Goal: Information Seeking & Learning: Learn about a topic

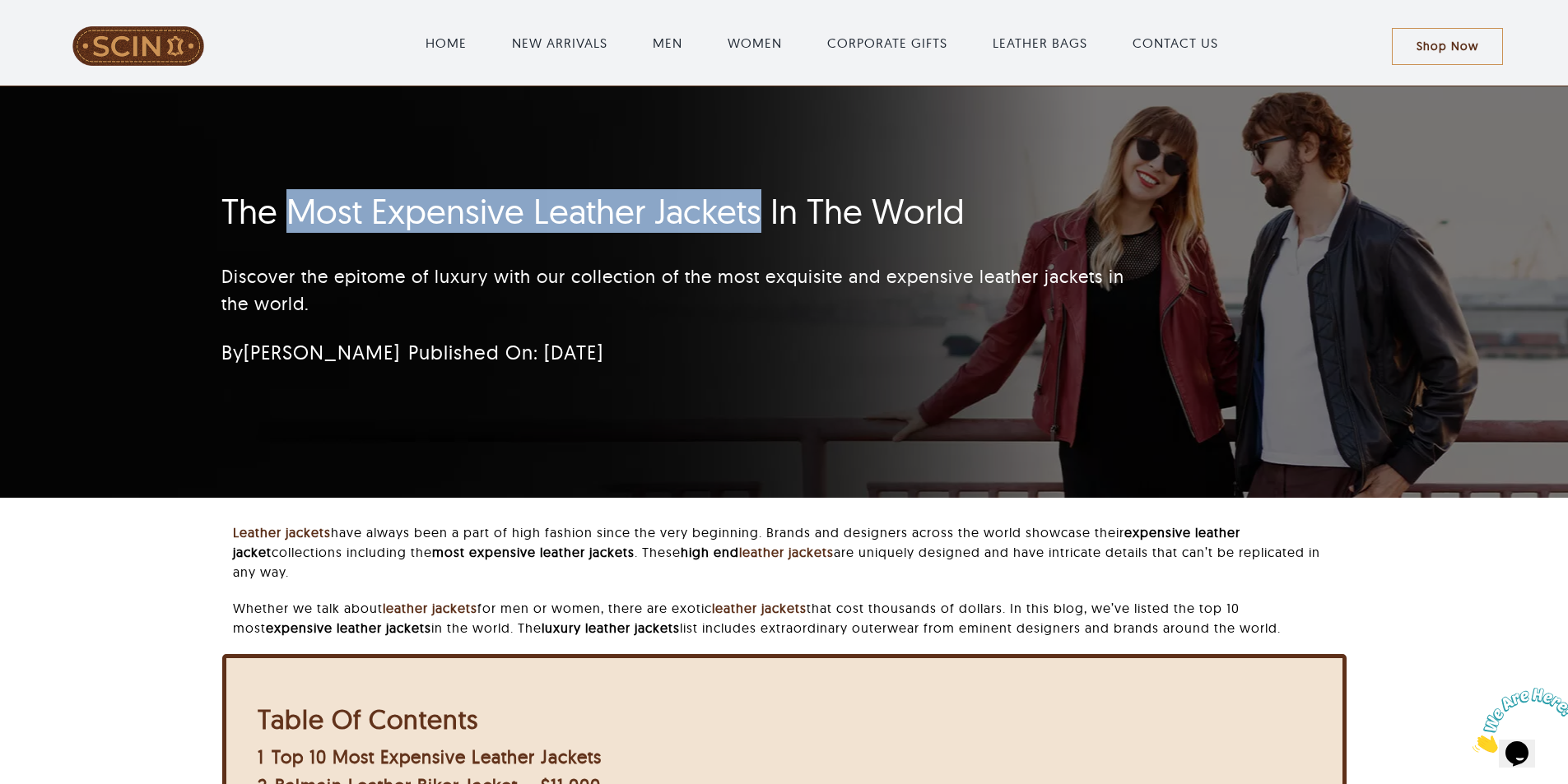
drag, startPoint x: 286, startPoint y: 201, endPoint x: 756, endPoint y: 201, distance: 470.0
click at [756, 201] on h1 "The Most Expensive Leather Jackets In The World" at bounding box center [686, 211] width 929 height 42
copy h1 "Most Expensive Leather Jackets"
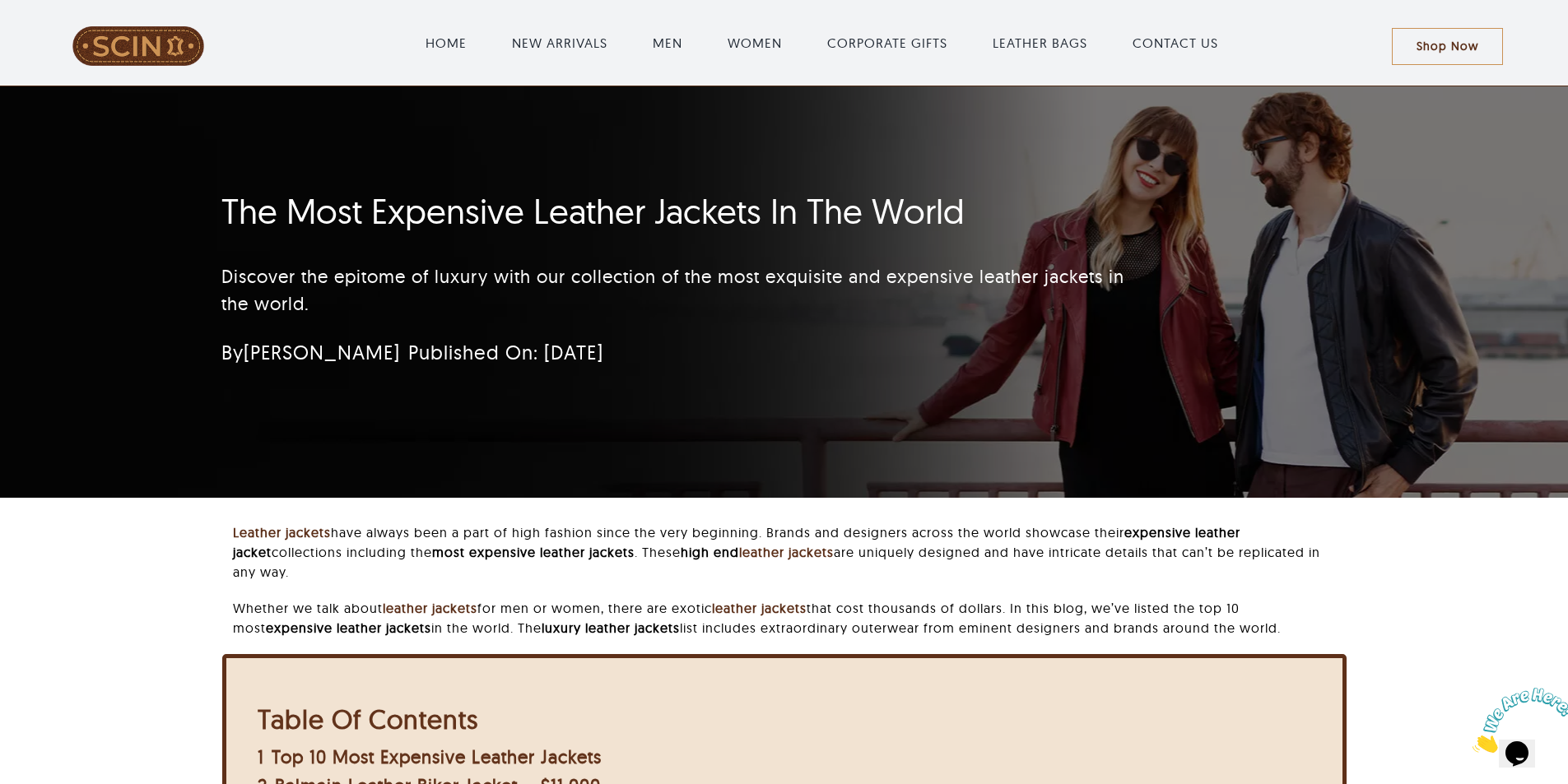
click at [921, 465] on div "The Most Expensive Leather Jackets In The World Discover the epitome of luxury …" at bounding box center [784, 292] width 1169 height 411
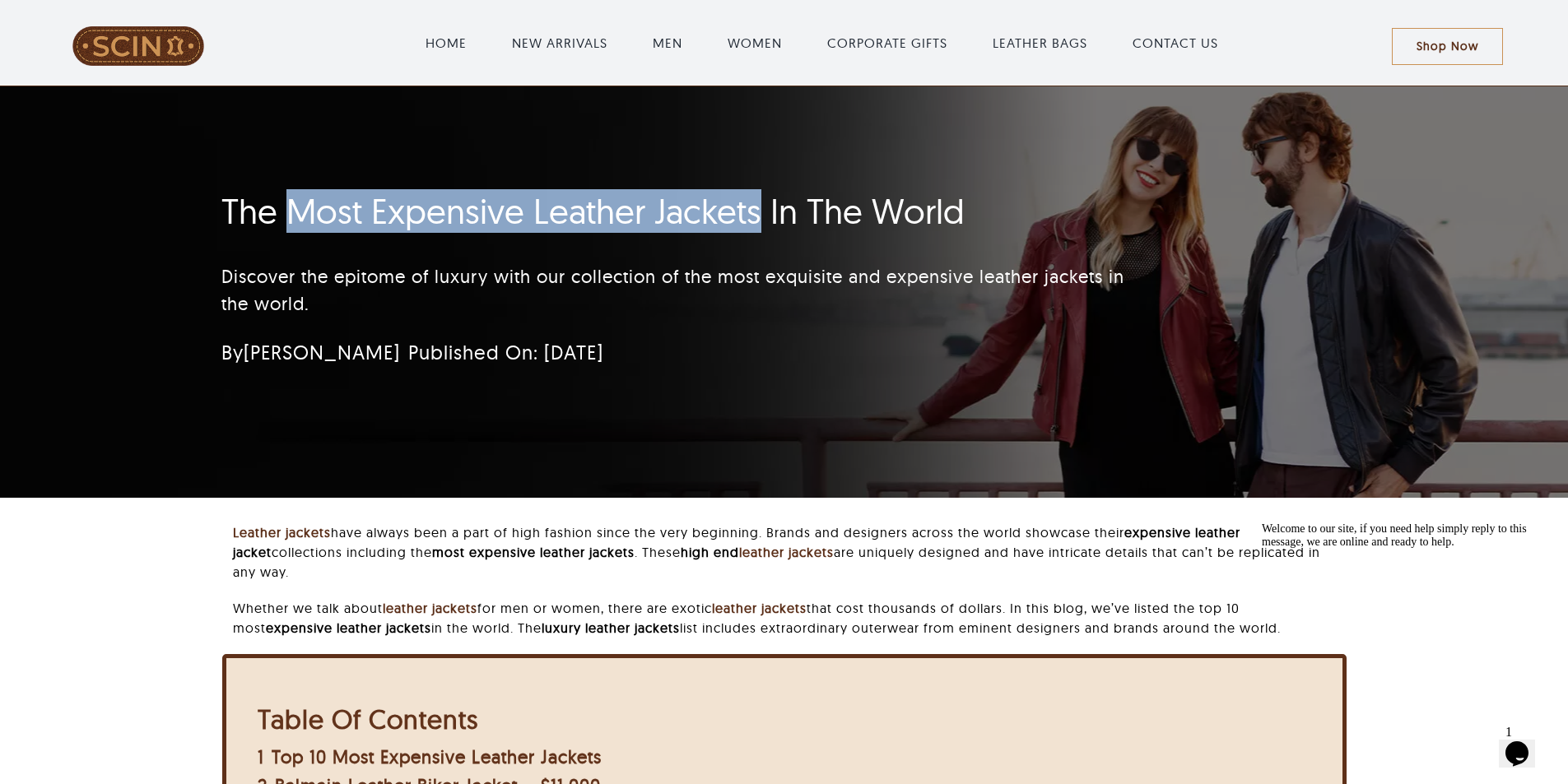
drag, startPoint x: 286, startPoint y: 210, endPoint x: 756, endPoint y: 210, distance: 470.0
click at [756, 210] on h1 "The Most Expensive Leather Jackets In The World" at bounding box center [686, 211] width 929 height 42
copy h1 "Most Expensive Leather Jackets"
click at [361, 204] on h1 "The Most Expensive Leather Jackets In The World" at bounding box center [686, 211] width 929 height 42
drag, startPoint x: 294, startPoint y: 200, endPoint x: 757, endPoint y: 200, distance: 463.0
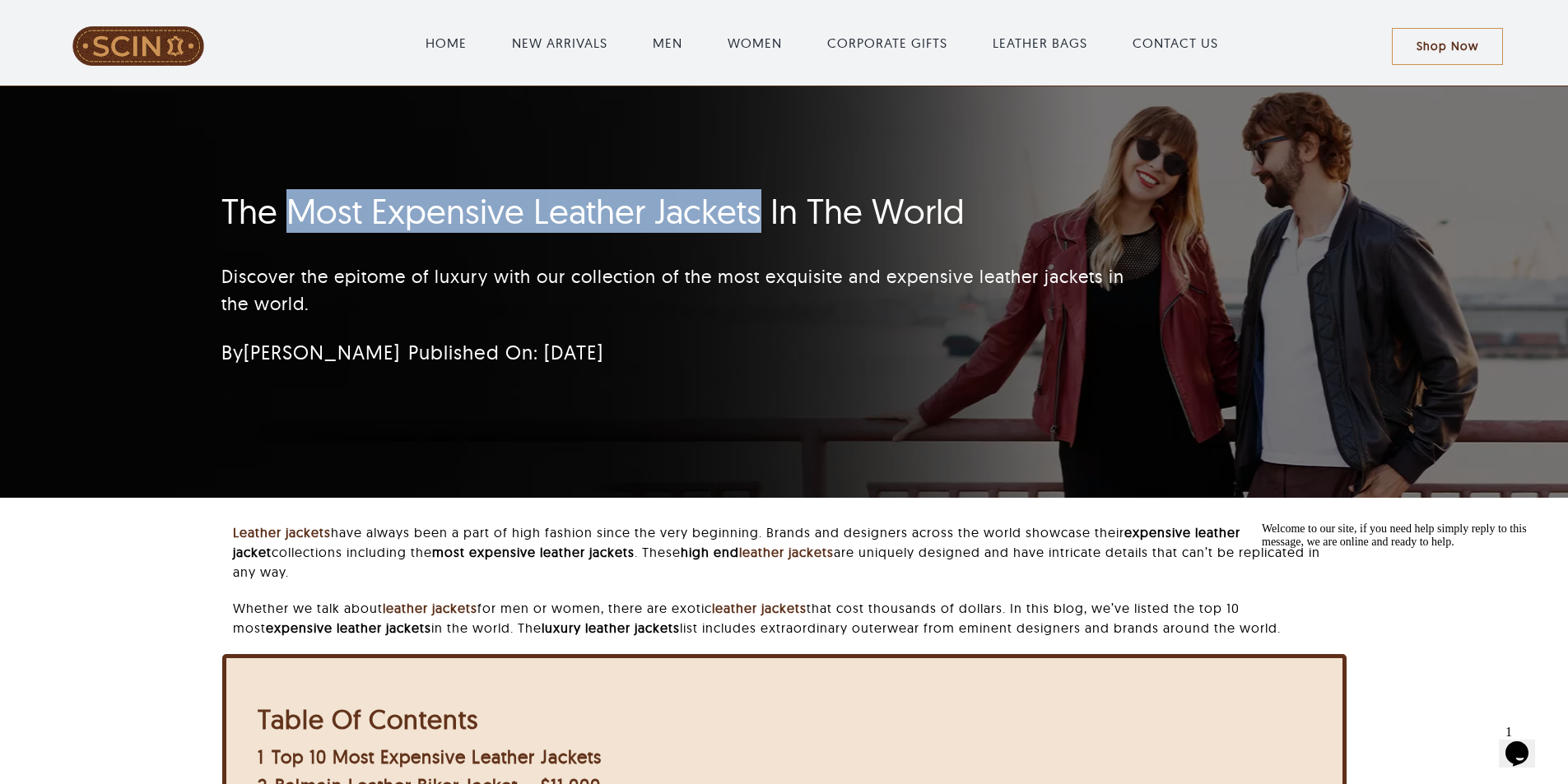
click at [757, 200] on h1 "The Most Expensive Leather Jackets In The World" at bounding box center [686, 211] width 929 height 42
copy h1 "Most Expensive Leather Jackets"
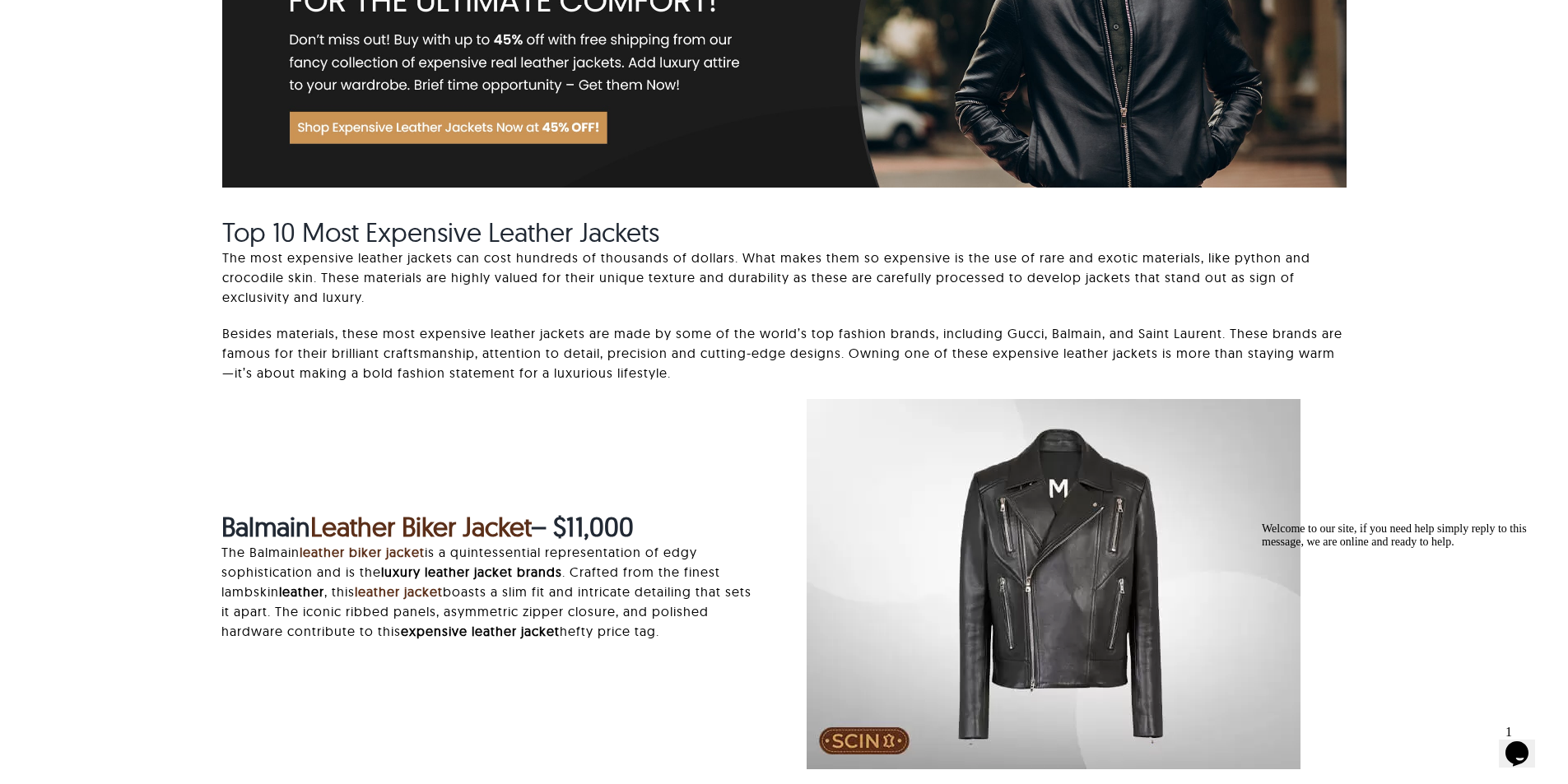
scroll to position [1480, 0]
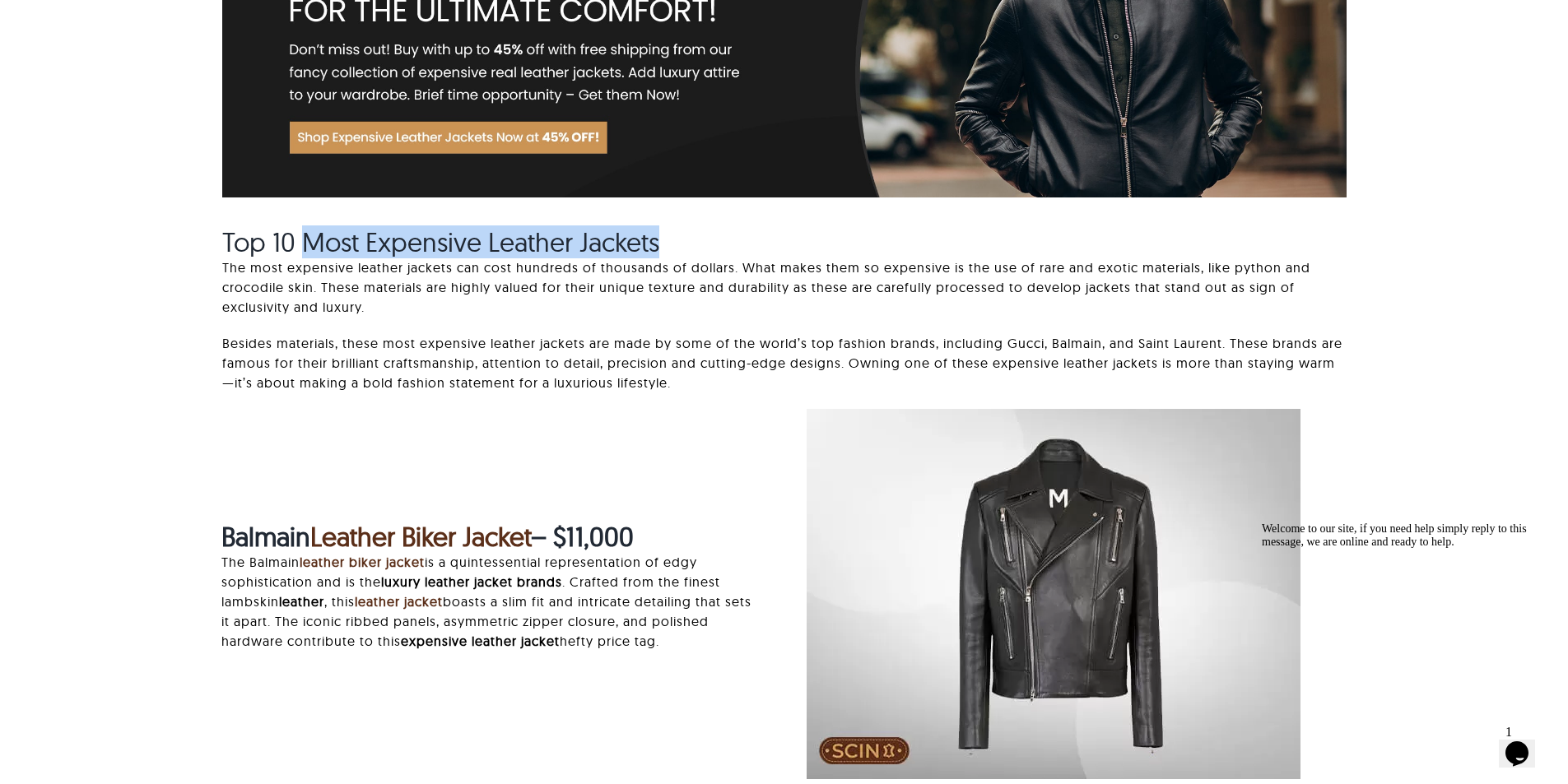
drag, startPoint x: 309, startPoint y: 235, endPoint x: 713, endPoint y: 237, distance: 404.0
click at [713, 237] on h2 "Top 10 Most Expensive Leather Jackets" at bounding box center [784, 241] width 1124 height 32
copy span "Most Expensive Leather Jackets"
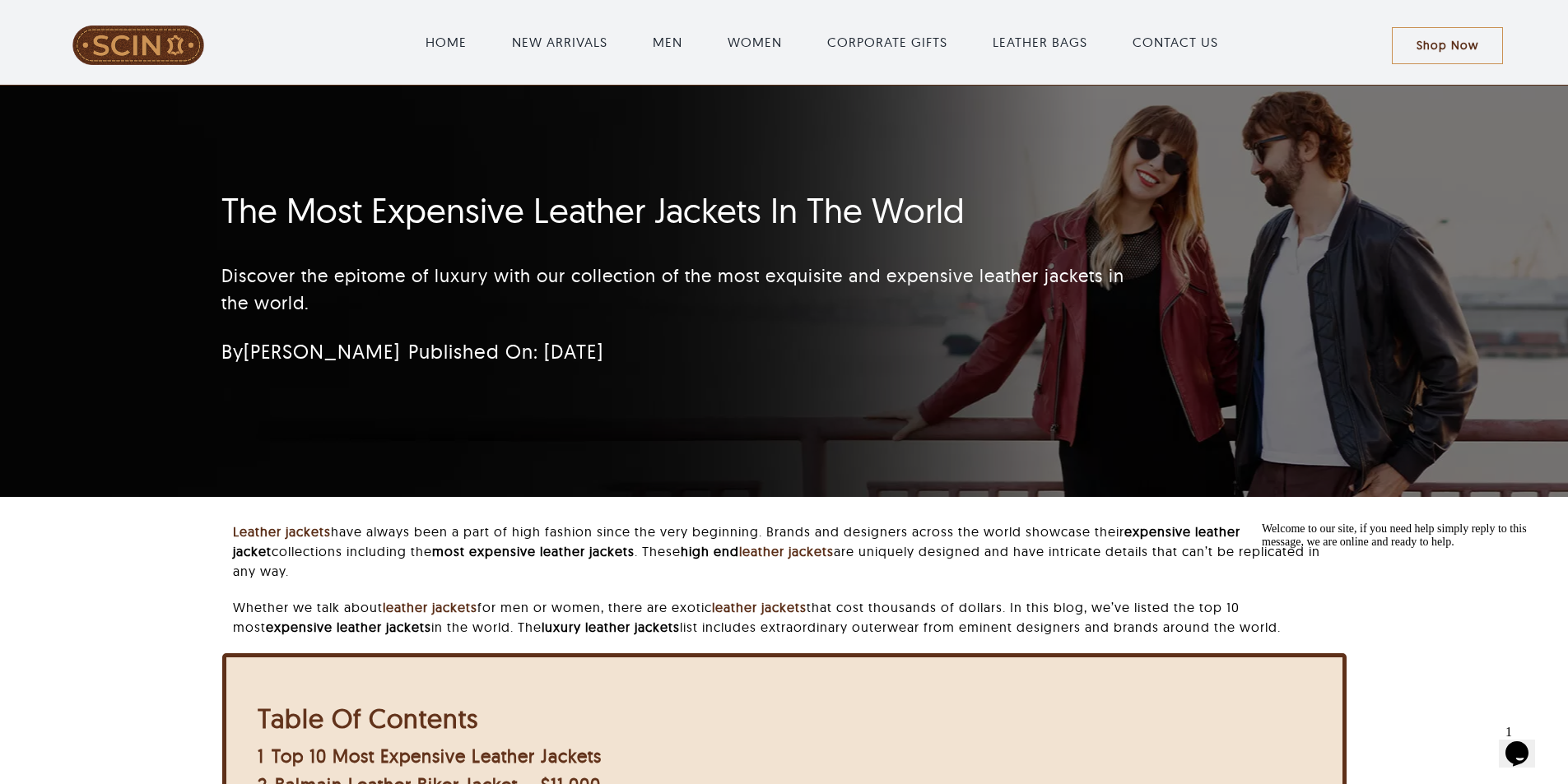
scroll to position [0, 0]
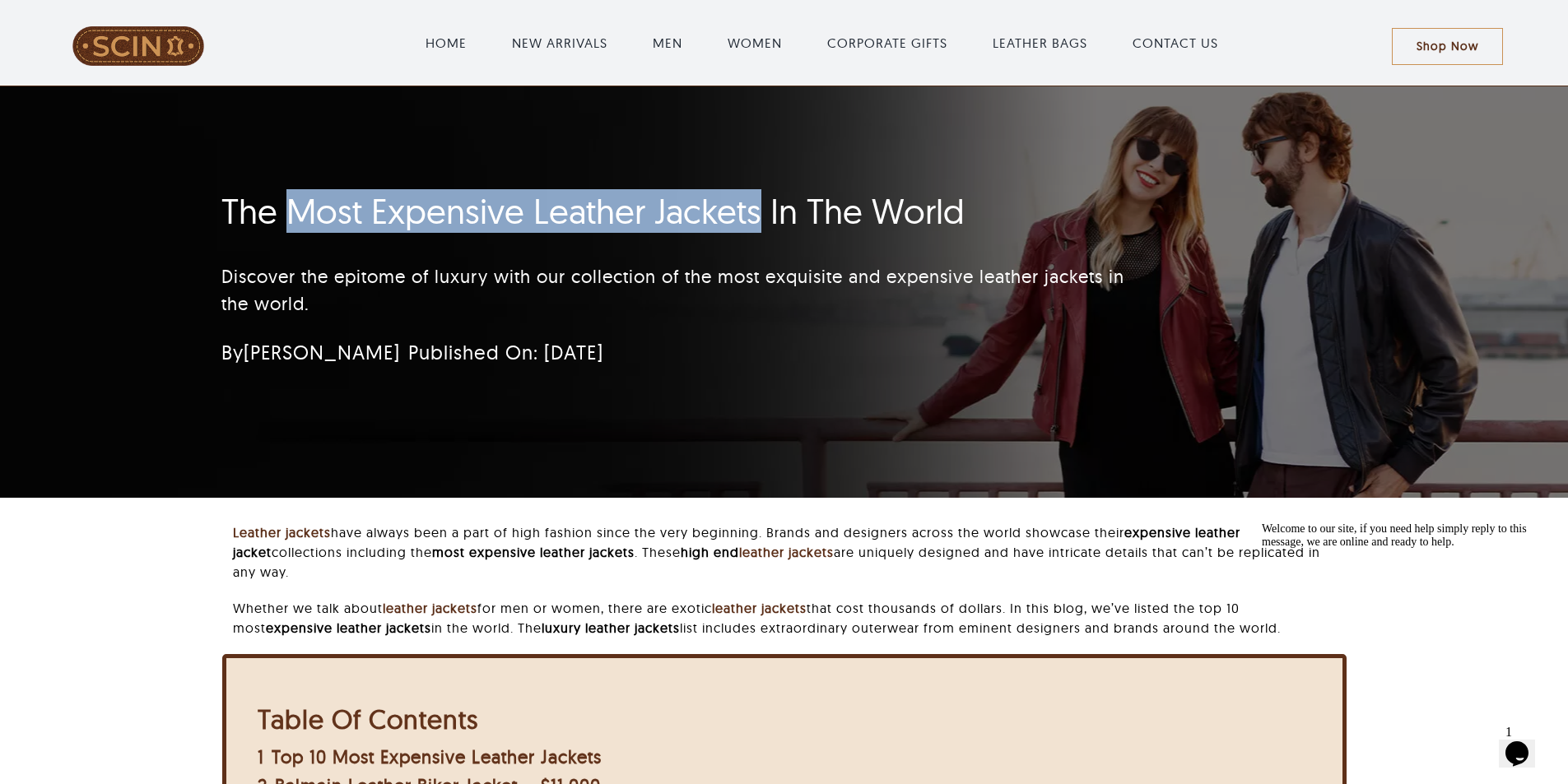
drag, startPoint x: 286, startPoint y: 210, endPoint x: 761, endPoint y: 211, distance: 475.0
click at [761, 211] on h1 "The Most Expensive Leather Jackets In The World" at bounding box center [686, 211] width 929 height 42
copy h1 "Most Expensive Leather Jackets"
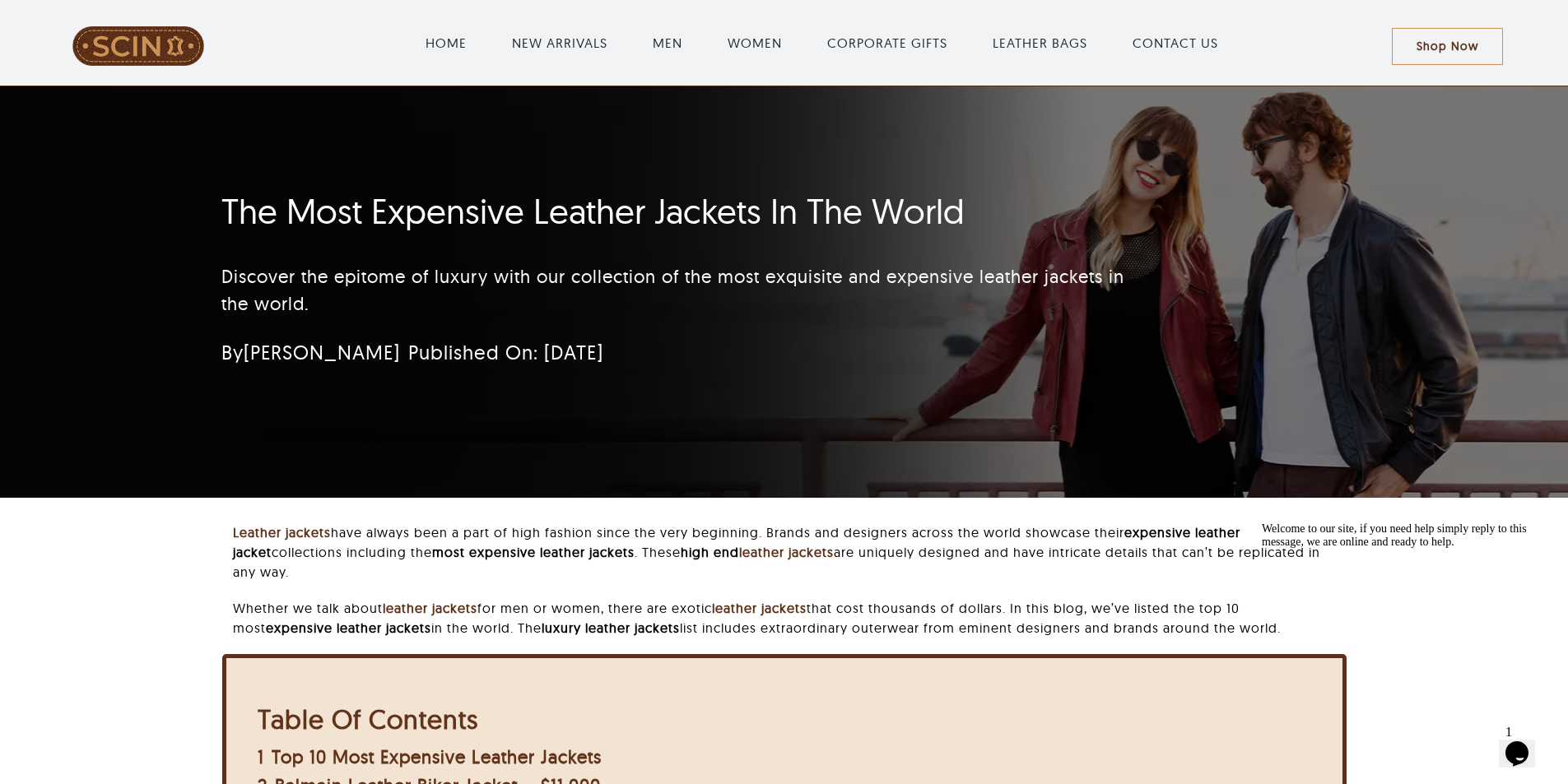
click at [336, 251] on div "Discover the epitome of luxury with our collection of the most exquisite and ex…" at bounding box center [686, 290] width 929 height 90
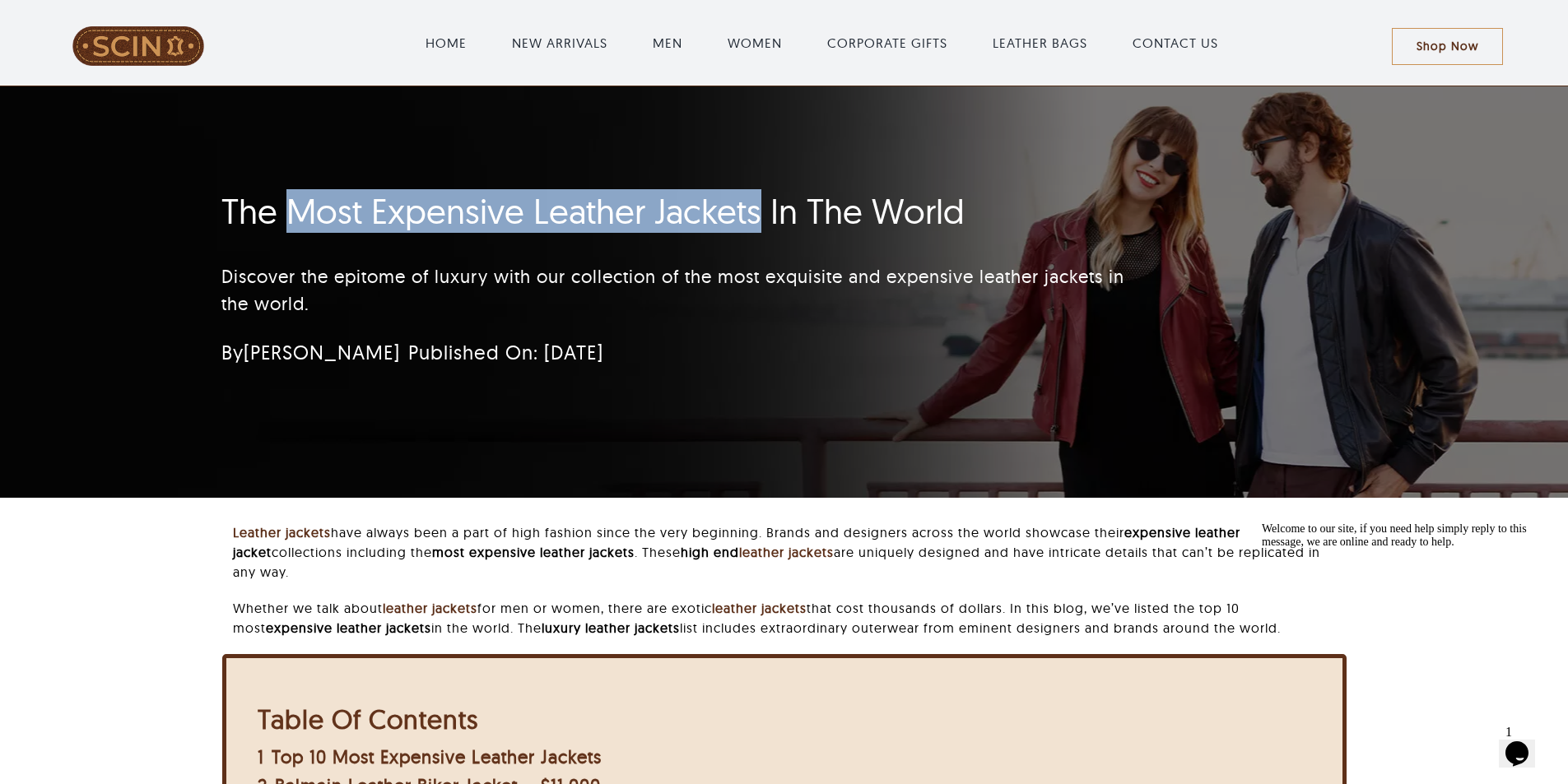
drag, startPoint x: 290, startPoint y: 211, endPoint x: 764, endPoint y: 212, distance: 474.0
click at [764, 212] on h1 "The Most Expensive Leather Jackets In The World" at bounding box center [686, 211] width 929 height 42
copy h1 "Most Expensive Leather Jackets"
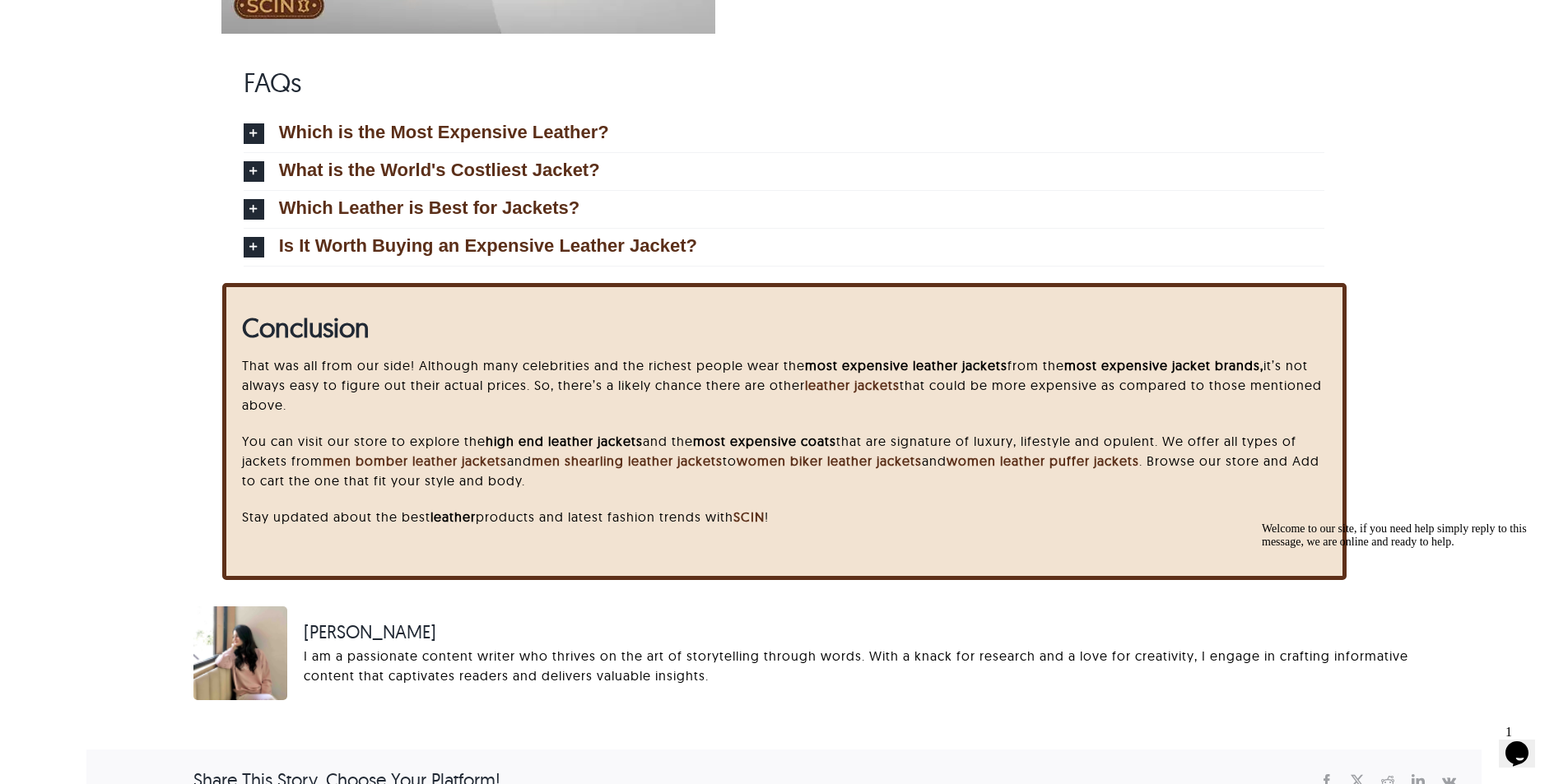
scroll to position [6180, 0]
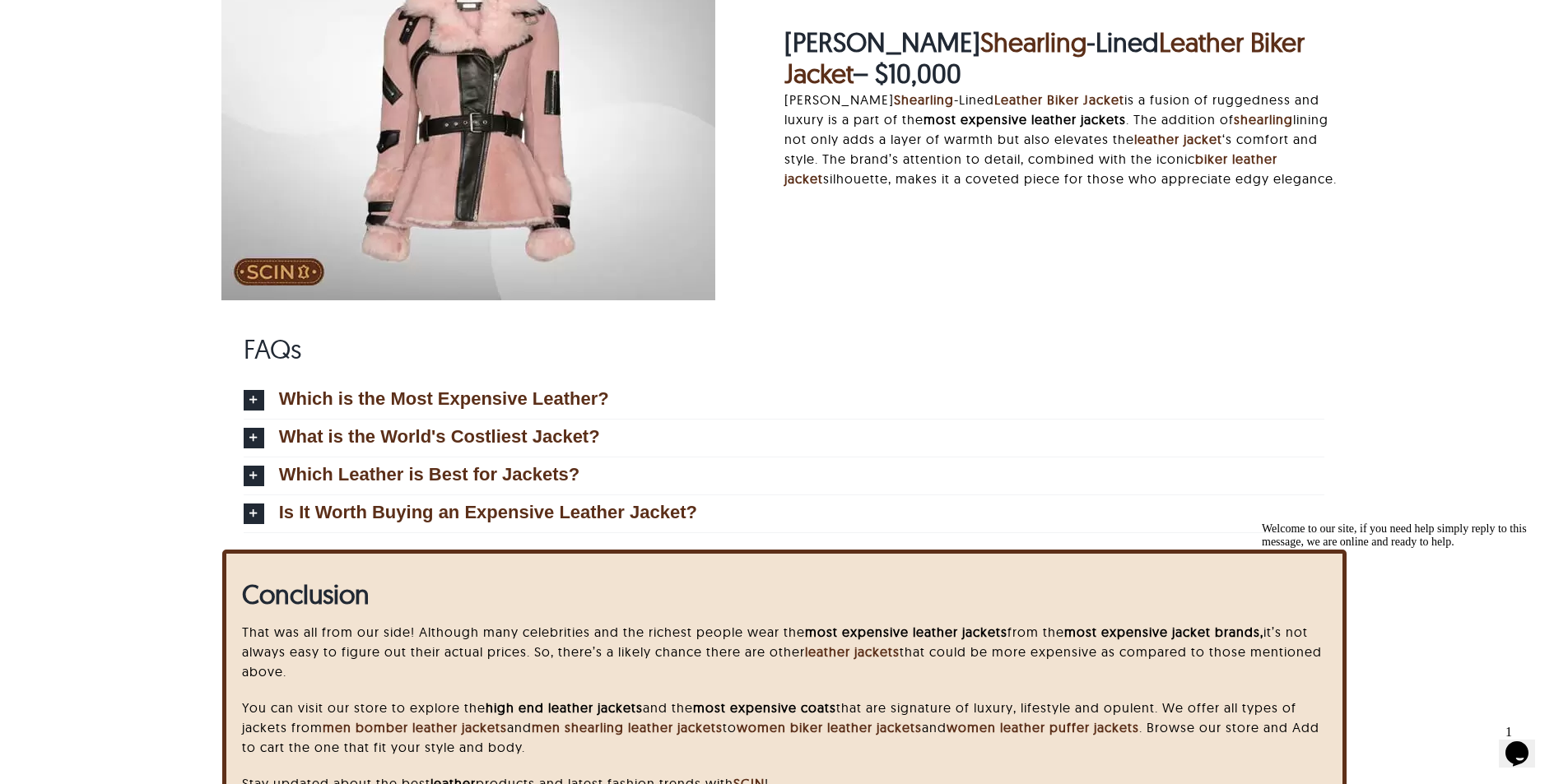
click at [1262, 522] on icon "Chat attention grabber" at bounding box center [1262, 522] width 0 height 0
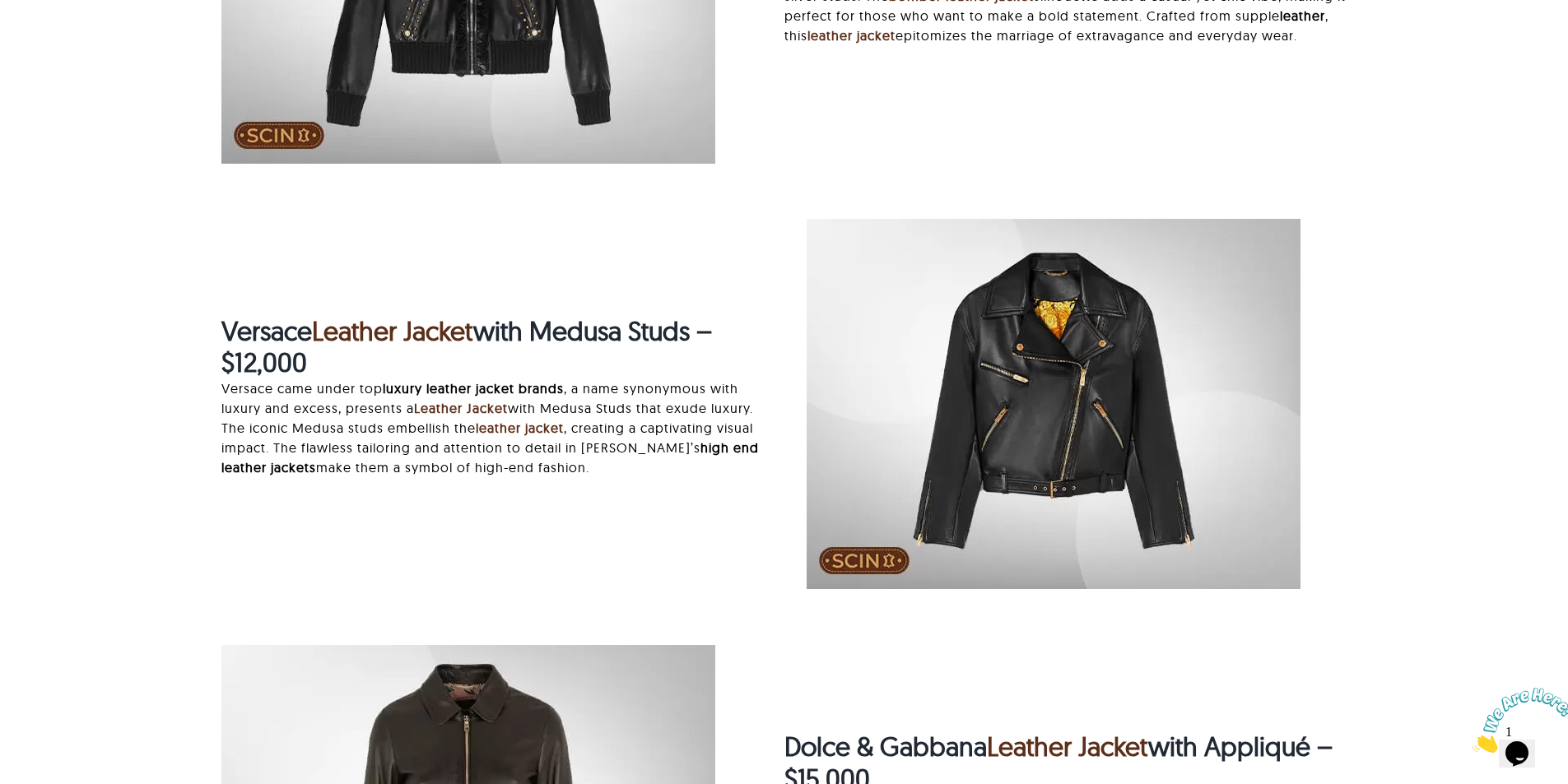
scroll to position [3694, 0]
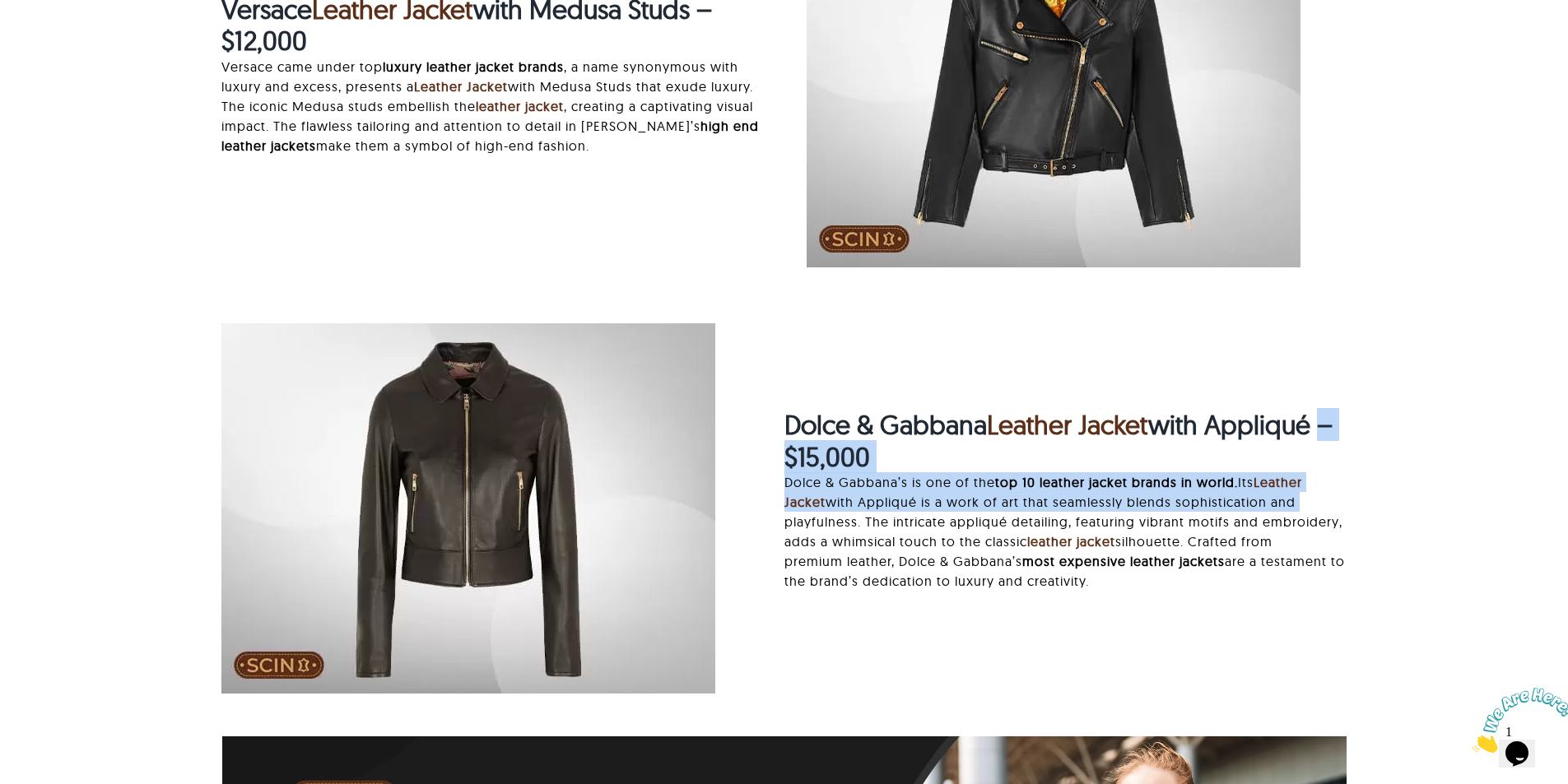
drag, startPoint x: 1486, startPoint y: 434, endPoint x: 1481, endPoint y: 496, distance: 62.2
click at [1481, 496] on div "Leather jackets have always been a part of high fashion since the very beginnin…" at bounding box center [784, 196] width 1469 height 6736
click at [1479, 466] on div "Top 10 Most Expensive Leather Jackets The most expensive leather jackets can co…" at bounding box center [784, 209] width 1395 height 5220
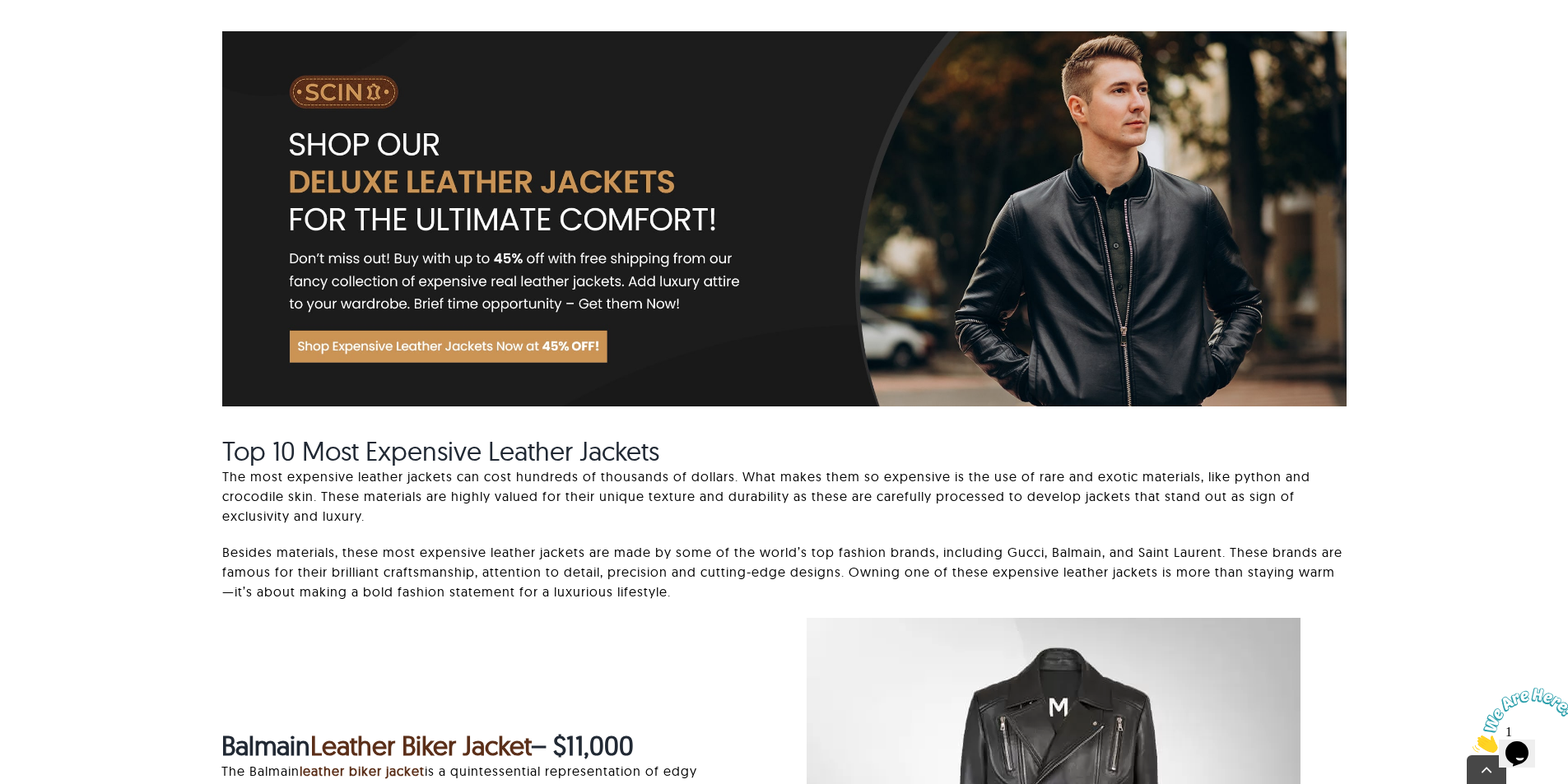
scroll to position [1480, 0]
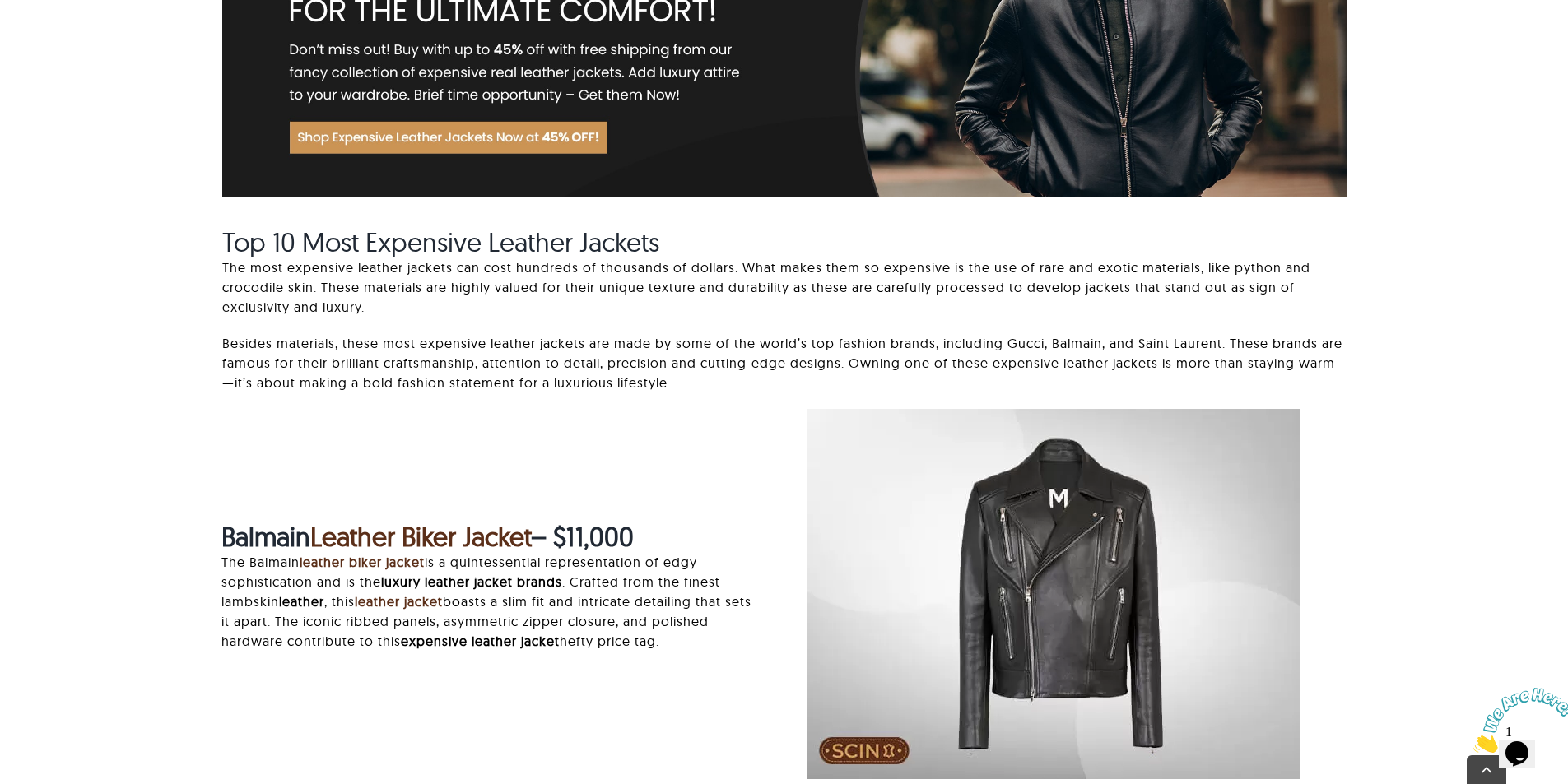
click at [280, 241] on span "Top 10 Most Expensive Leather Jackets" at bounding box center [441, 242] width 437 height 33
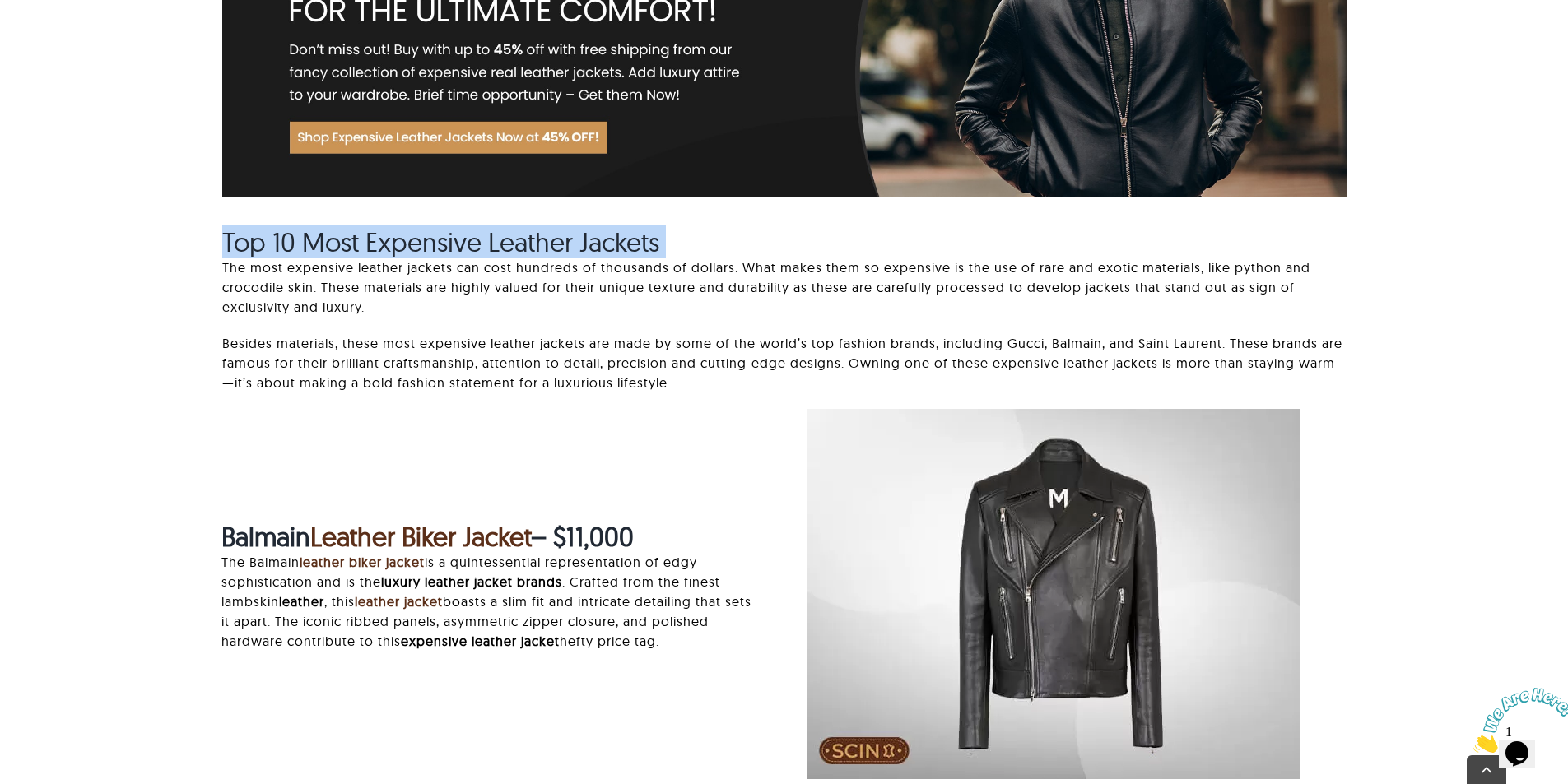
click at [280, 241] on span "Top 10 Most Expensive Leather Jackets" at bounding box center [441, 242] width 437 height 33
copy div "Top 10 Most Expensive Leather Jackets"
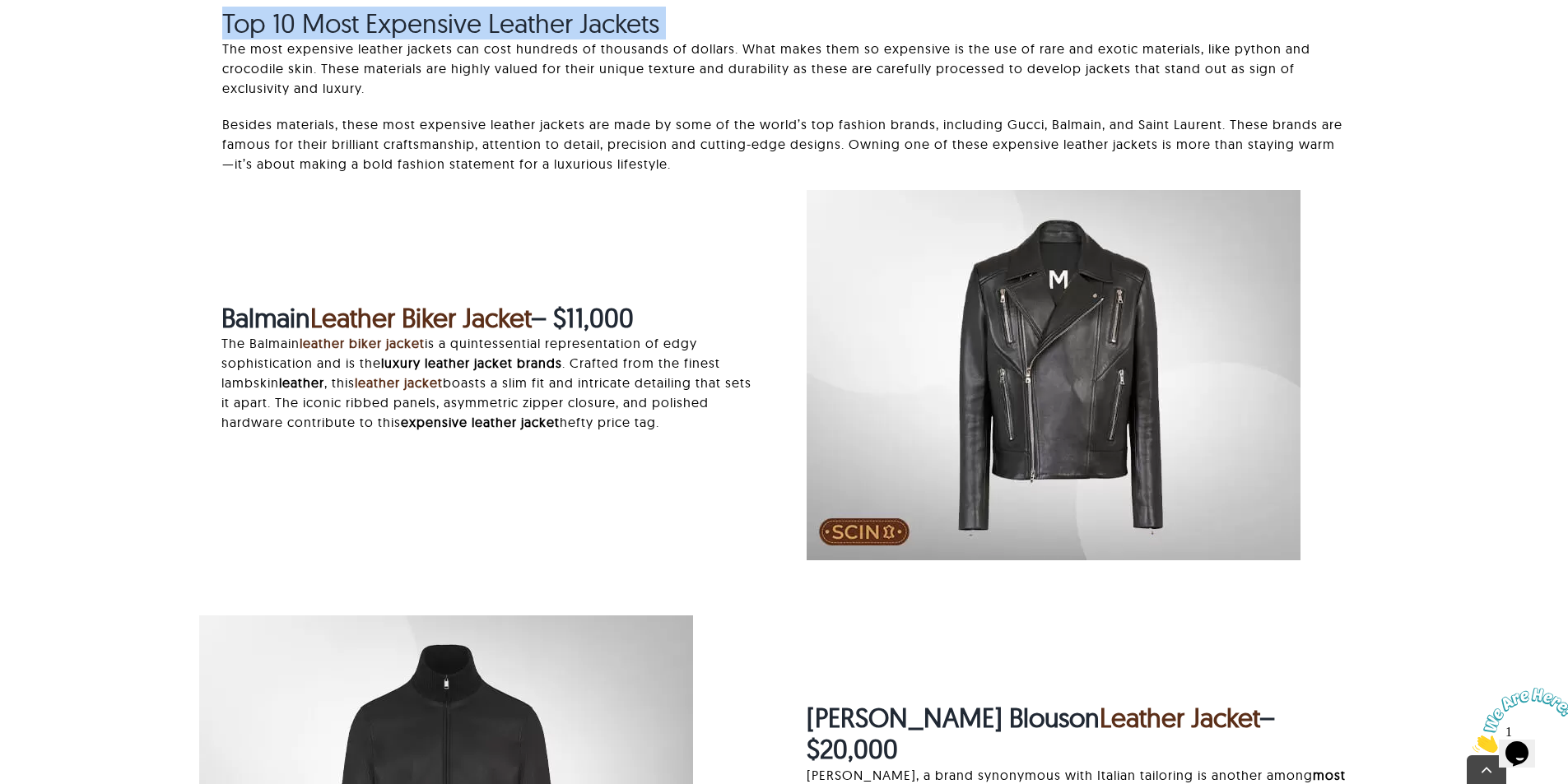
scroll to position [1727, 0]
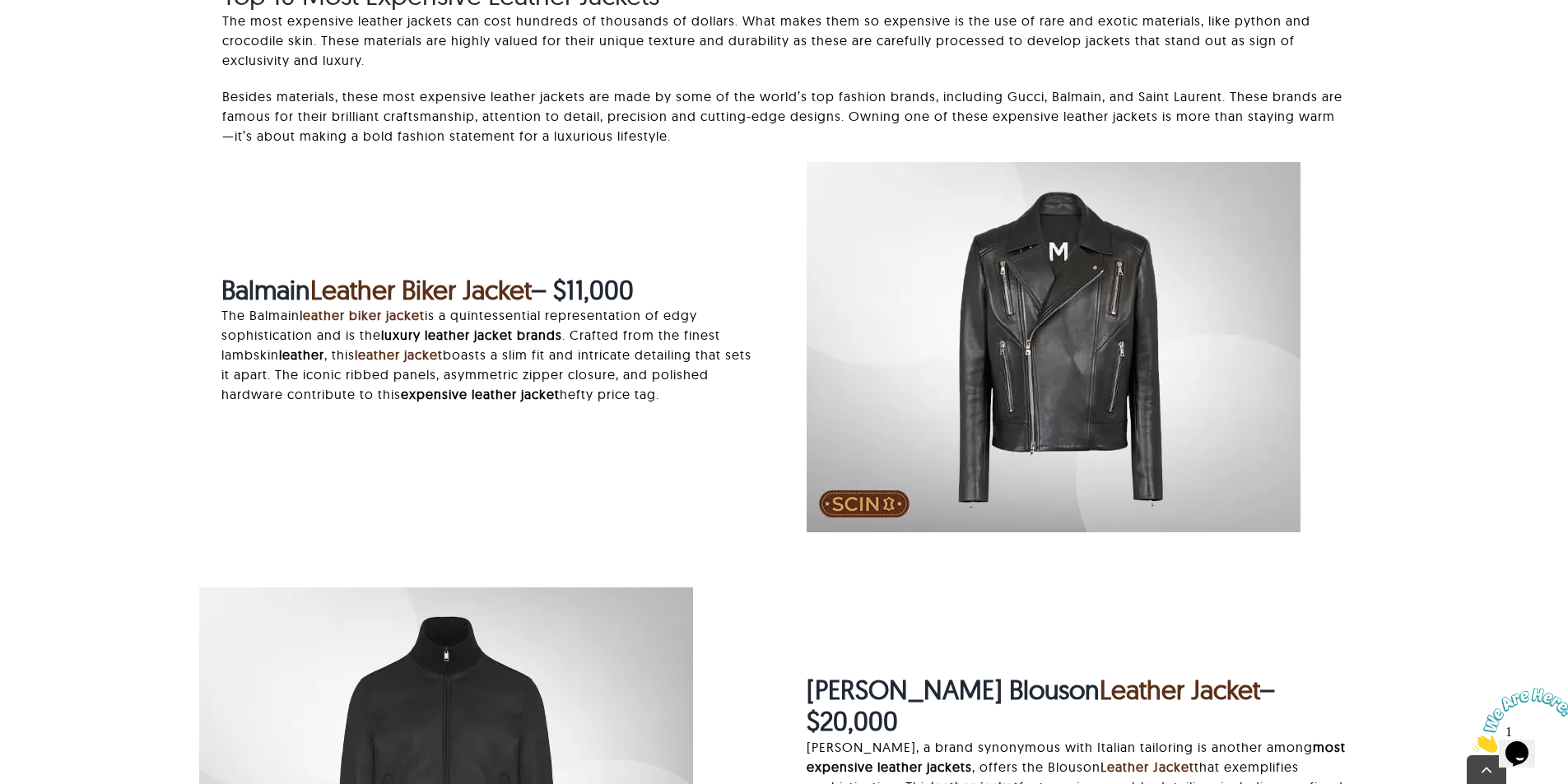
click at [233, 284] on strong "Balmain" at bounding box center [266, 289] width 89 height 33
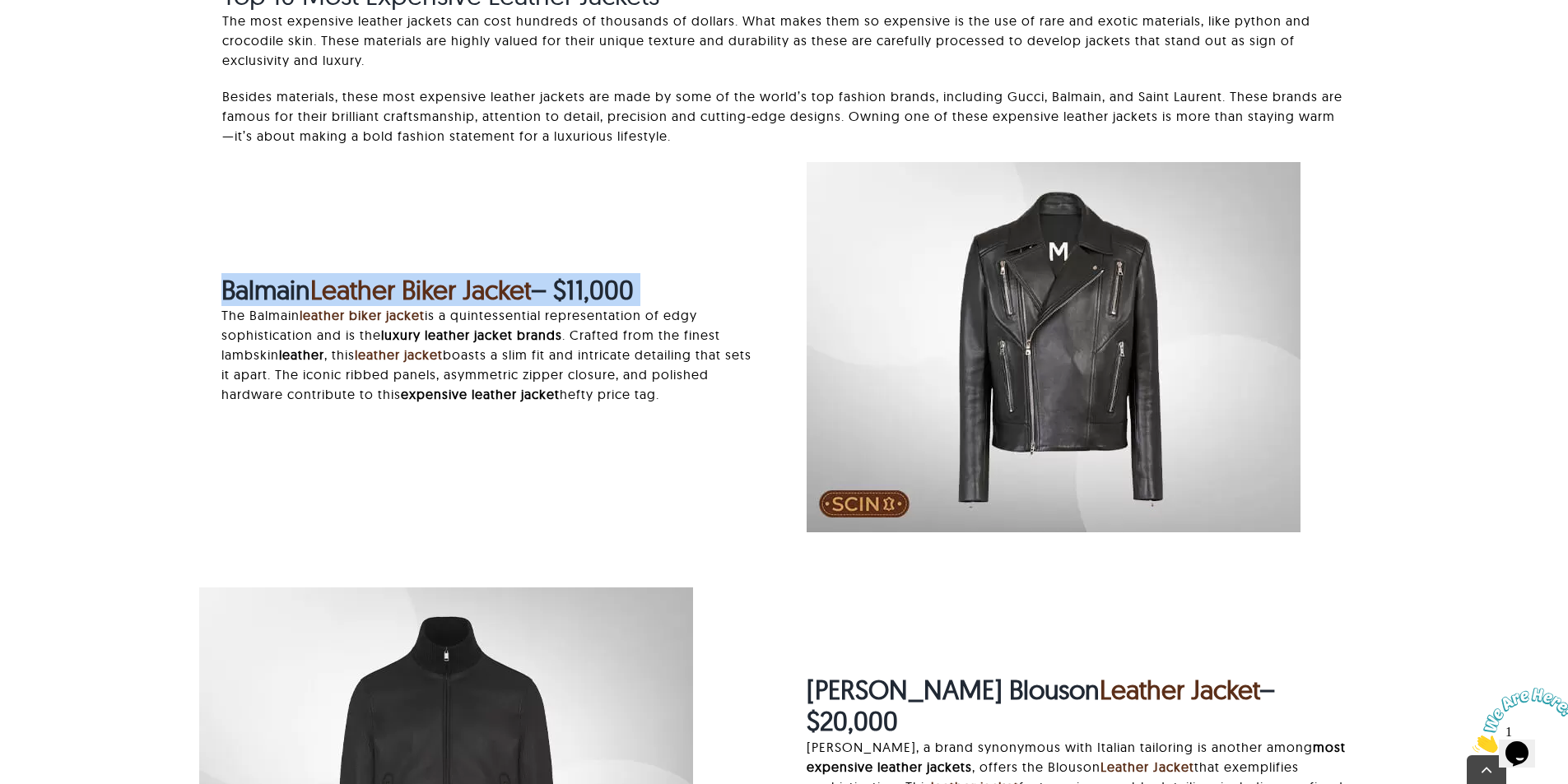
click at [233, 284] on strong "Balmain" at bounding box center [266, 289] width 89 height 33
copy div "Balmain Leather Biker Jacket – $11,000"
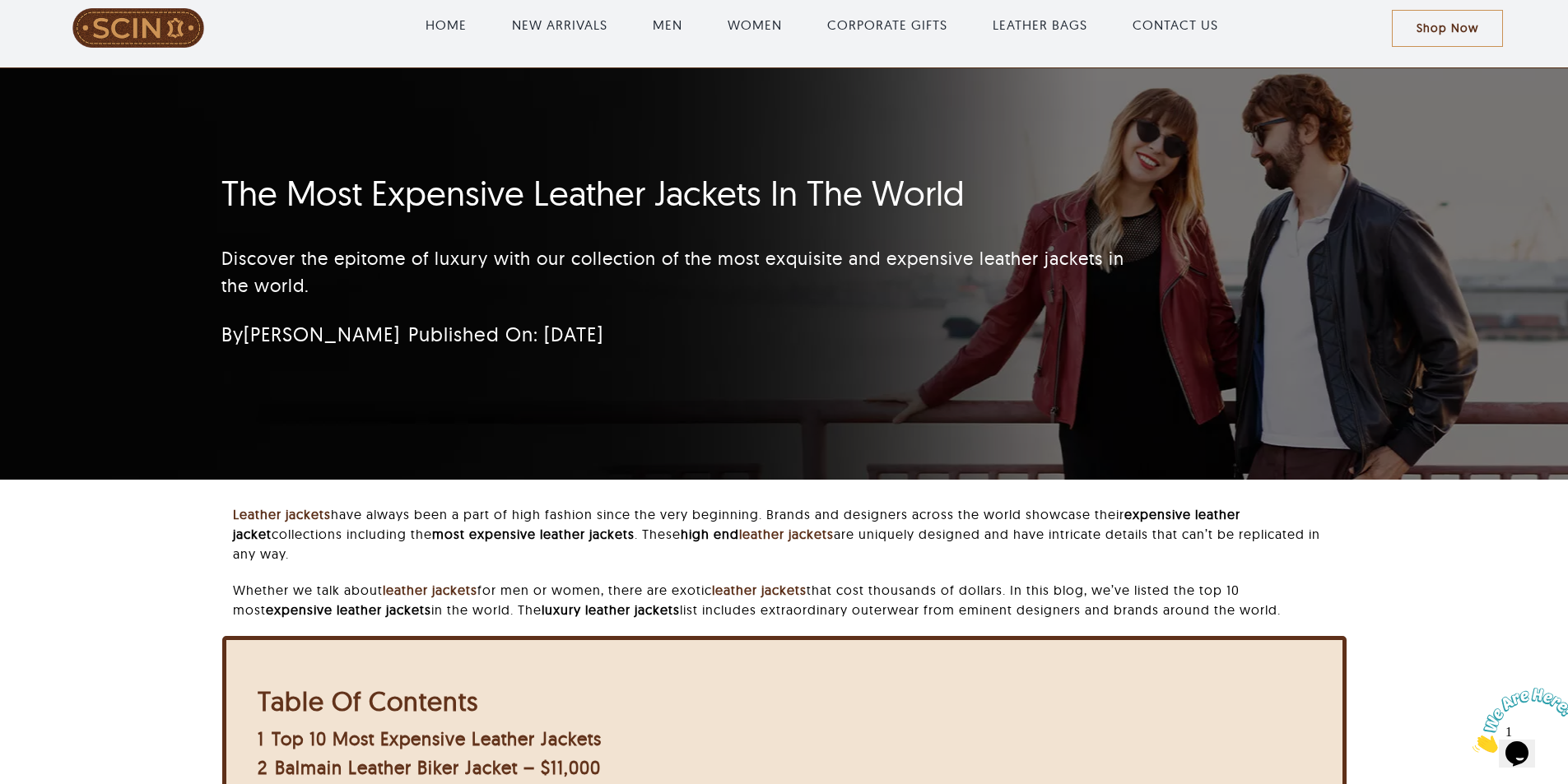
scroll to position [0, 0]
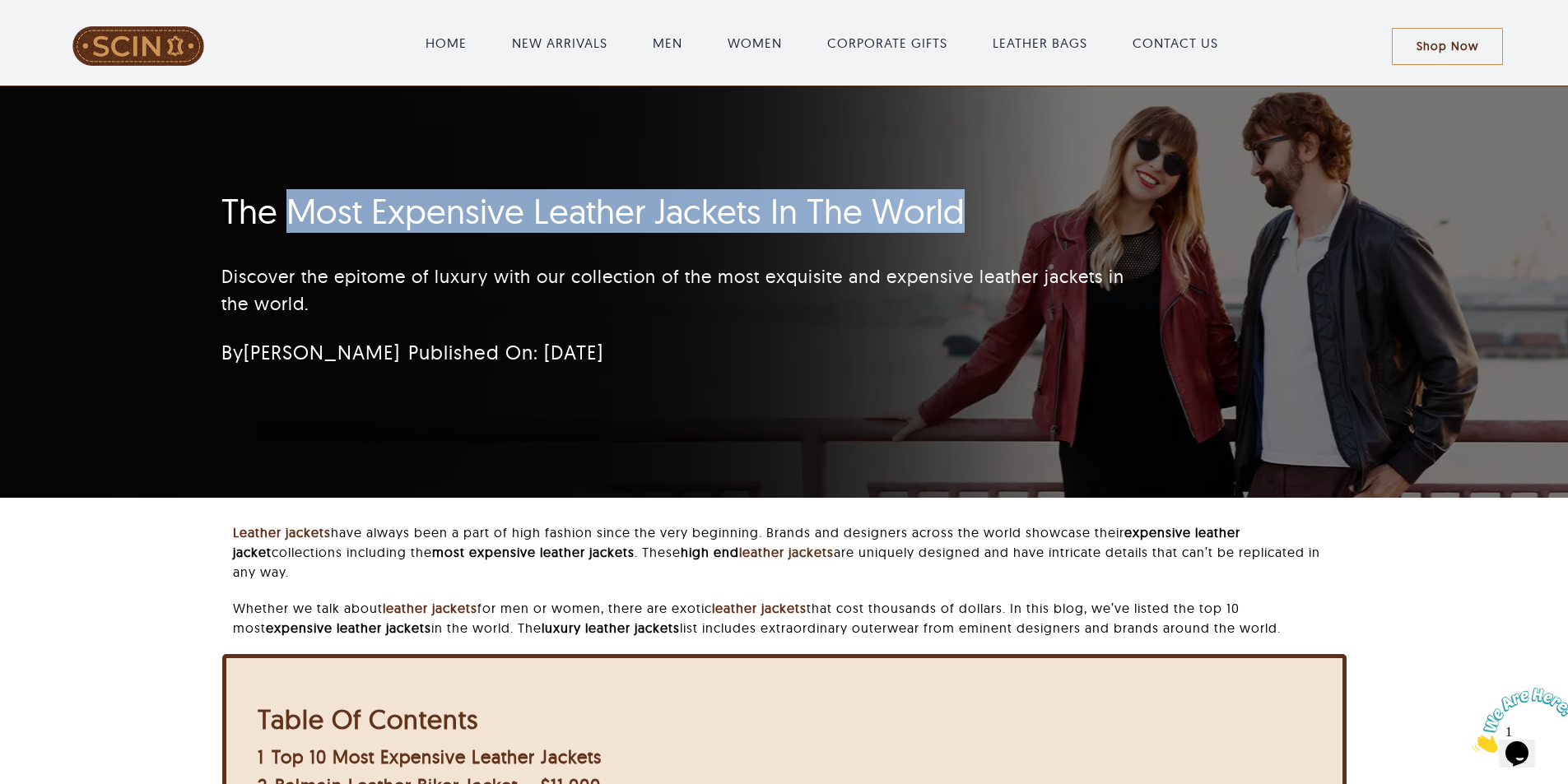
drag, startPoint x: 288, startPoint y: 202, endPoint x: 1067, endPoint y: 201, distance: 779.0
click at [1067, 201] on h1 "The Most Expensive Leather Jackets In The World" at bounding box center [686, 211] width 929 height 42
copy h1 "Most Expensive Leather Jackets In The World"
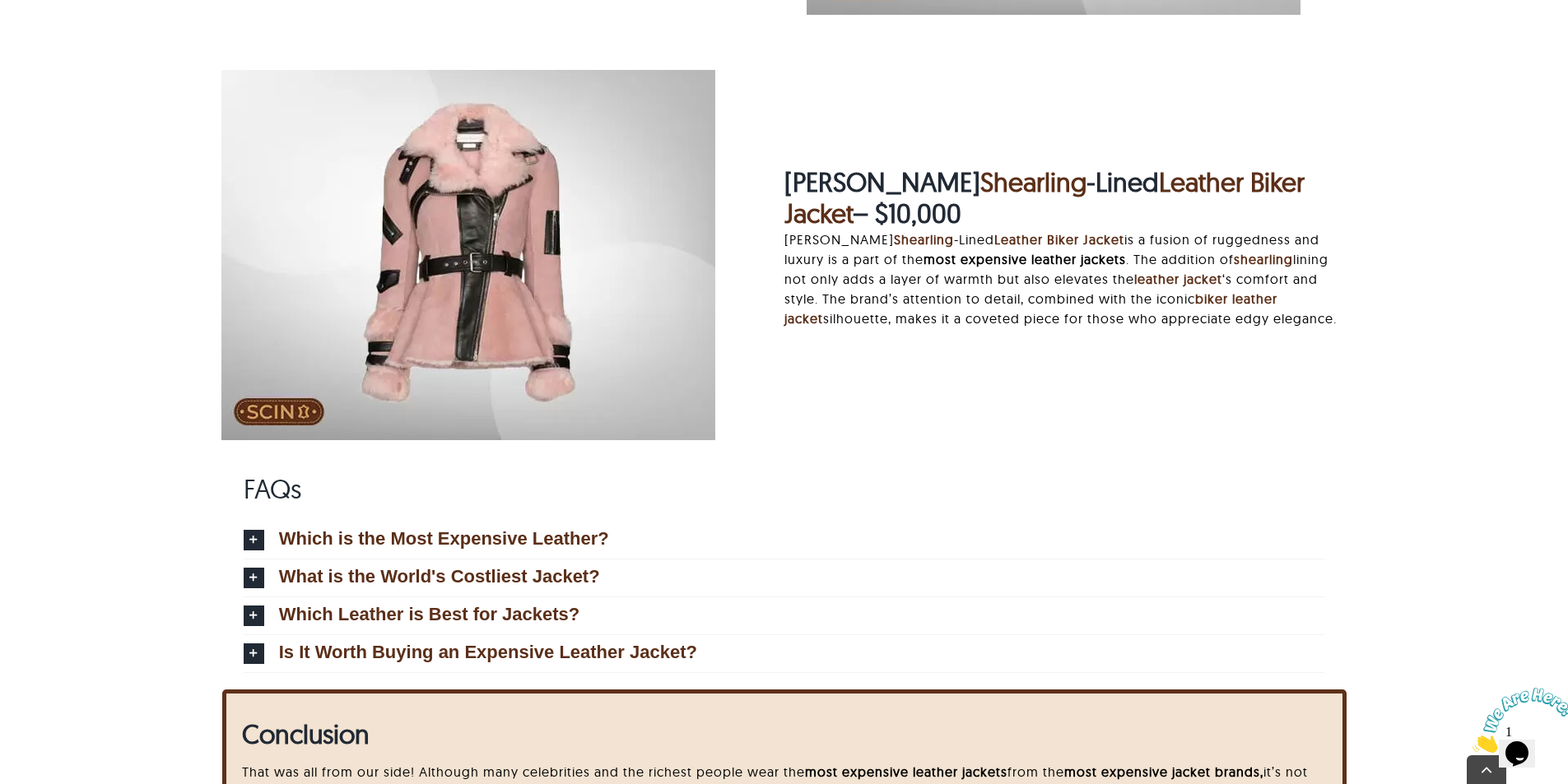
scroll to position [6243, 0]
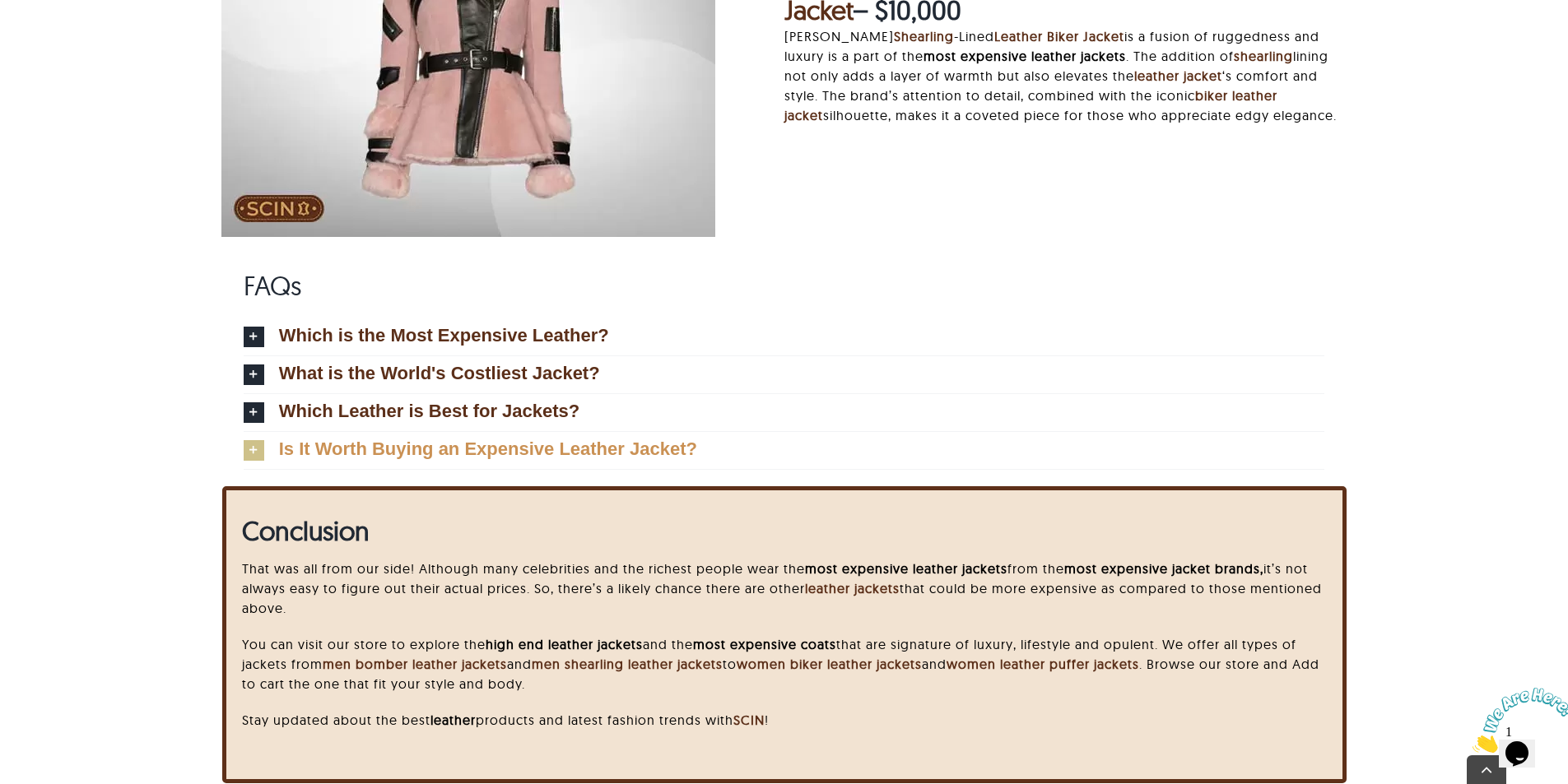
click at [571, 446] on span "Is It Worth Buying an Expensive Leather Jacket?" at bounding box center [488, 449] width 418 height 18
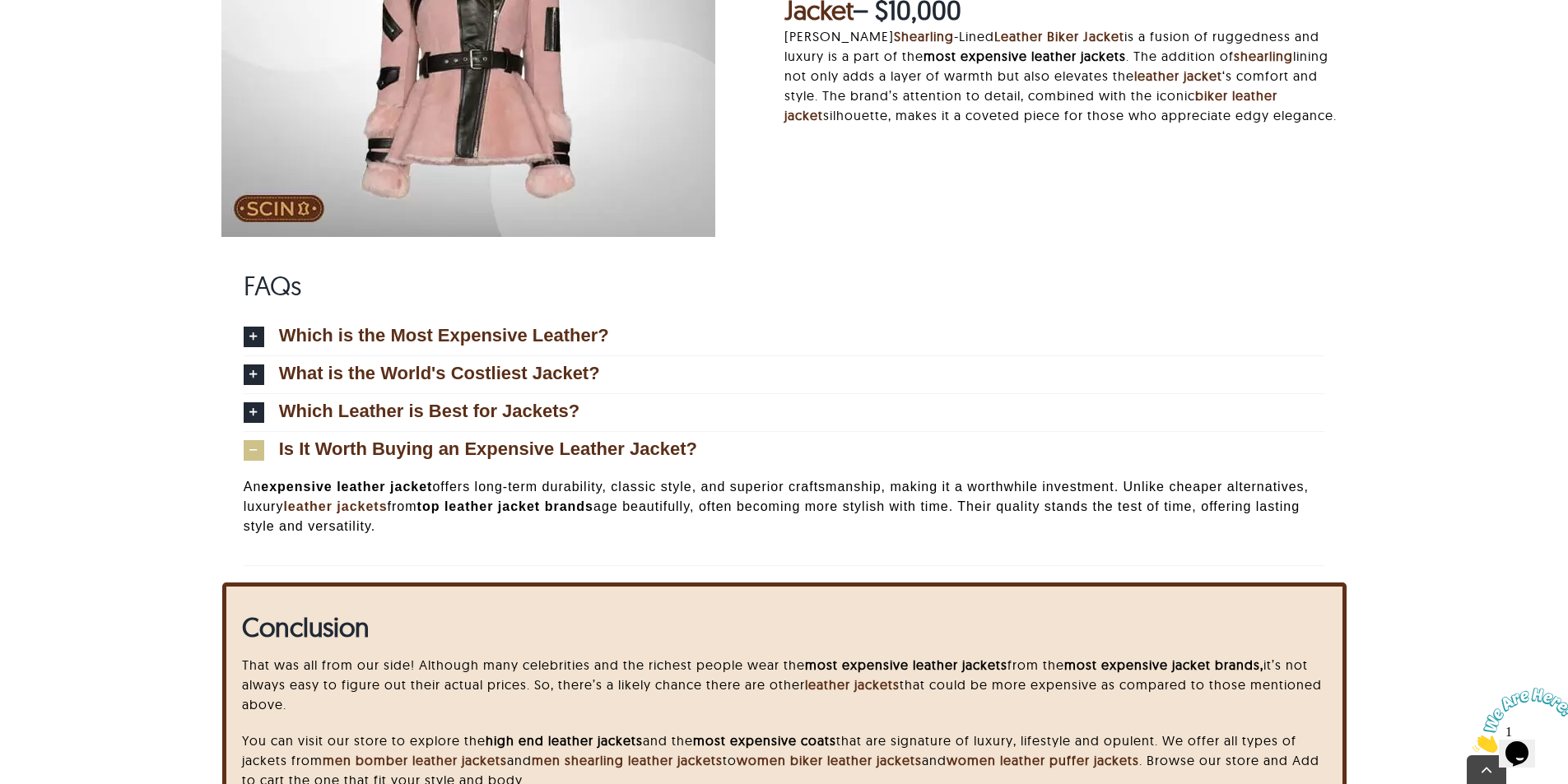
click at [571, 446] on span "Is It Worth Buying an Expensive Leather Jacket?" at bounding box center [488, 449] width 418 height 18
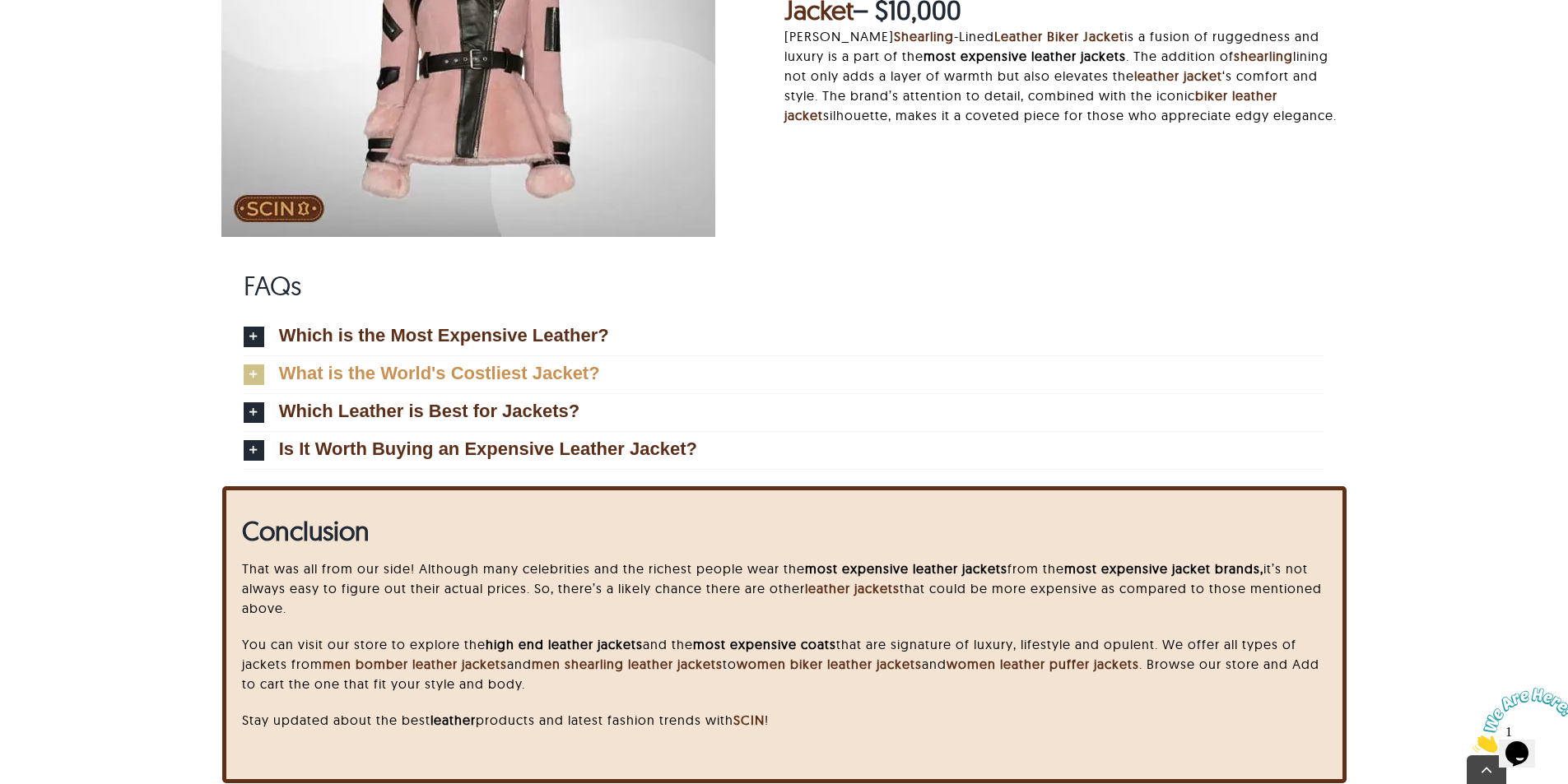
click at [1304, 391] on link "What is the World's Costliest Jacket?" at bounding box center [784, 374] width 1082 height 37
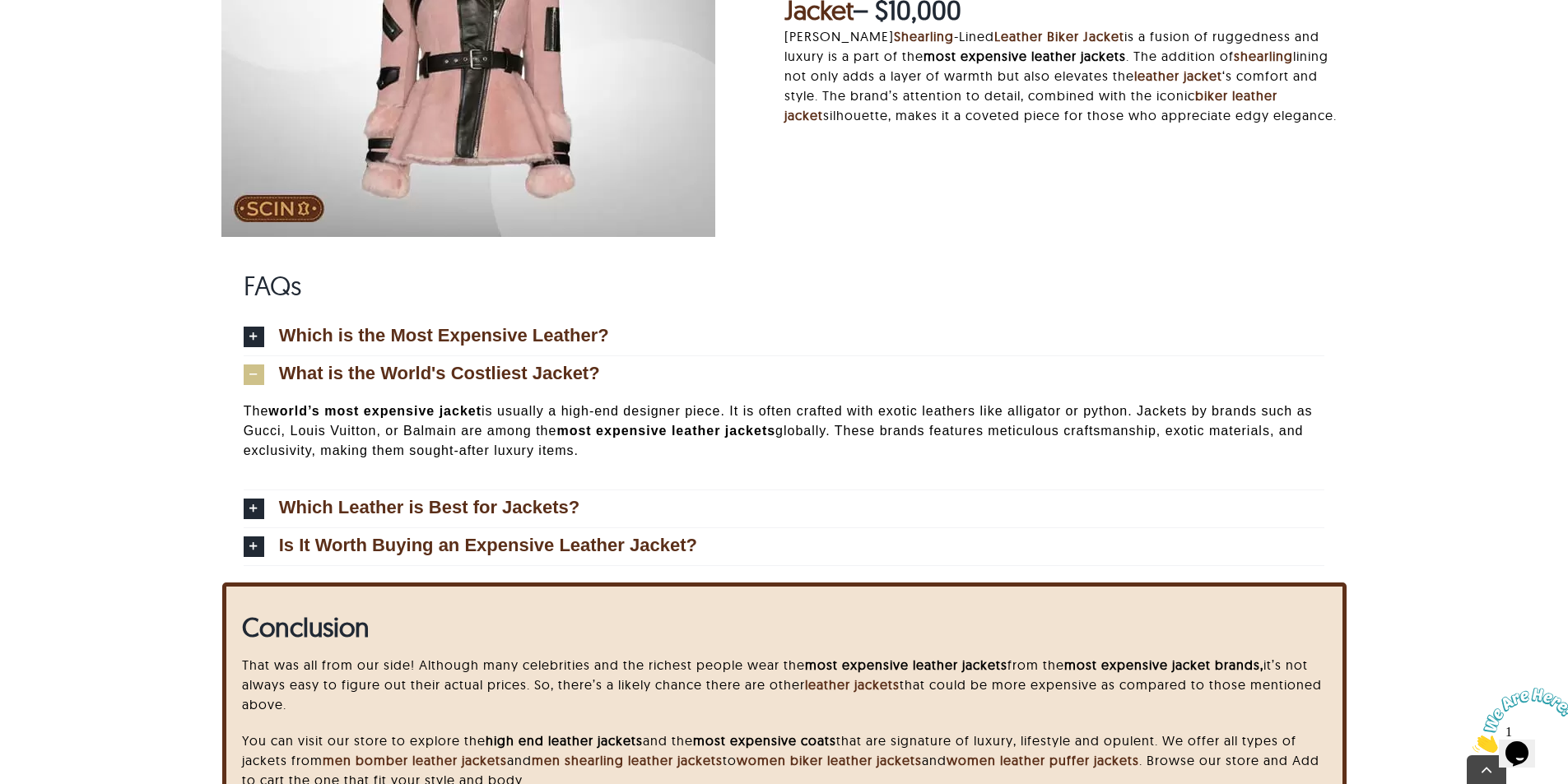
click at [1465, 391] on div "FAQs Which is the Most Expensive Leather? The most expensive leather is alligat…" at bounding box center [784, 425] width 1395 height 312
click at [733, 315] on div "FAQs Which is the Most Expensive Leather? The most expensive leather is alligat…" at bounding box center [784, 425] width 1124 height 312
click at [716, 344] on link "Which is the Most Expensive Leather?" at bounding box center [784, 336] width 1082 height 37
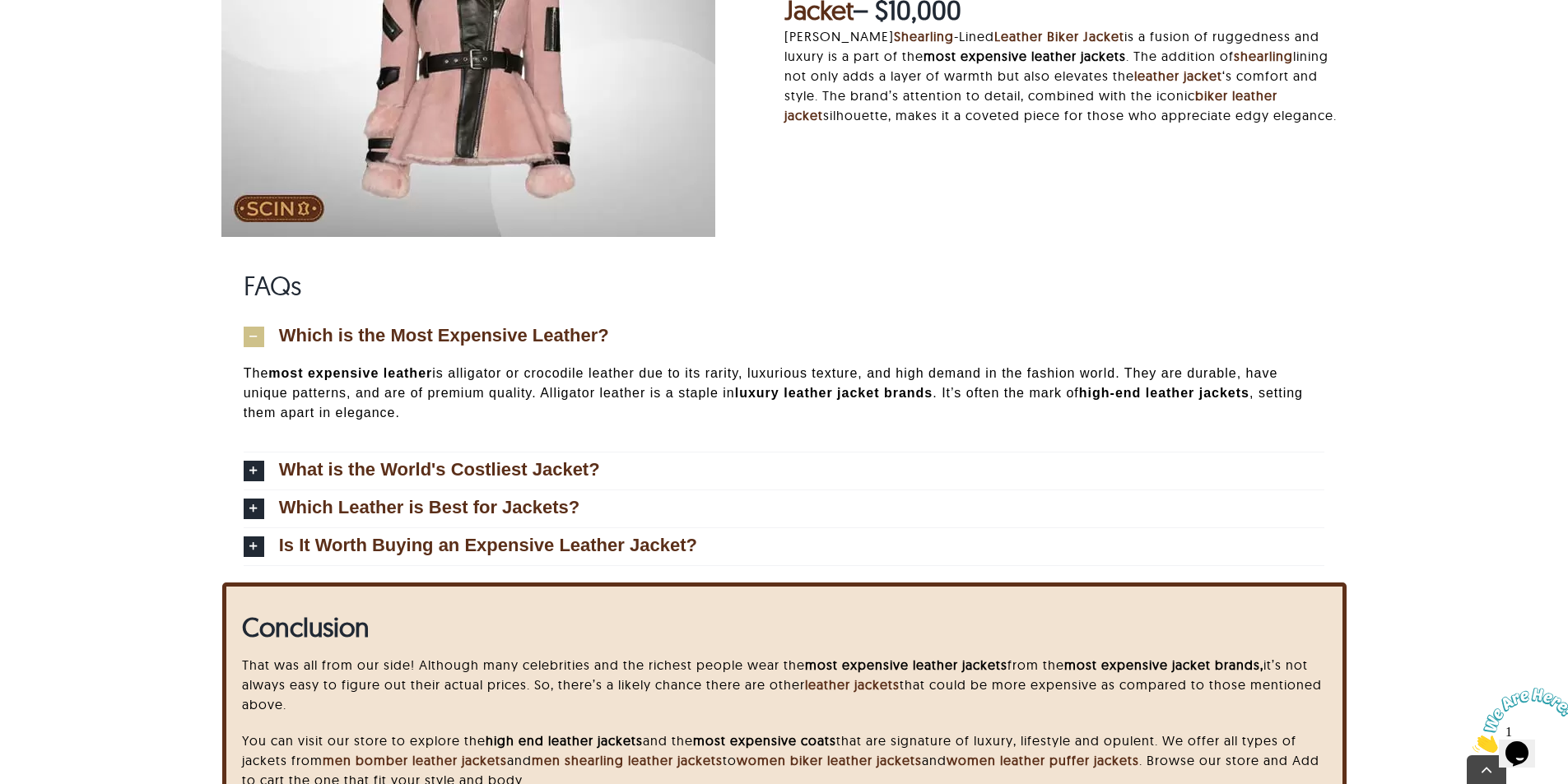
click at [1145, 330] on link "Which is the Most Expensive Leather?" at bounding box center [784, 336] width 1082 height 37
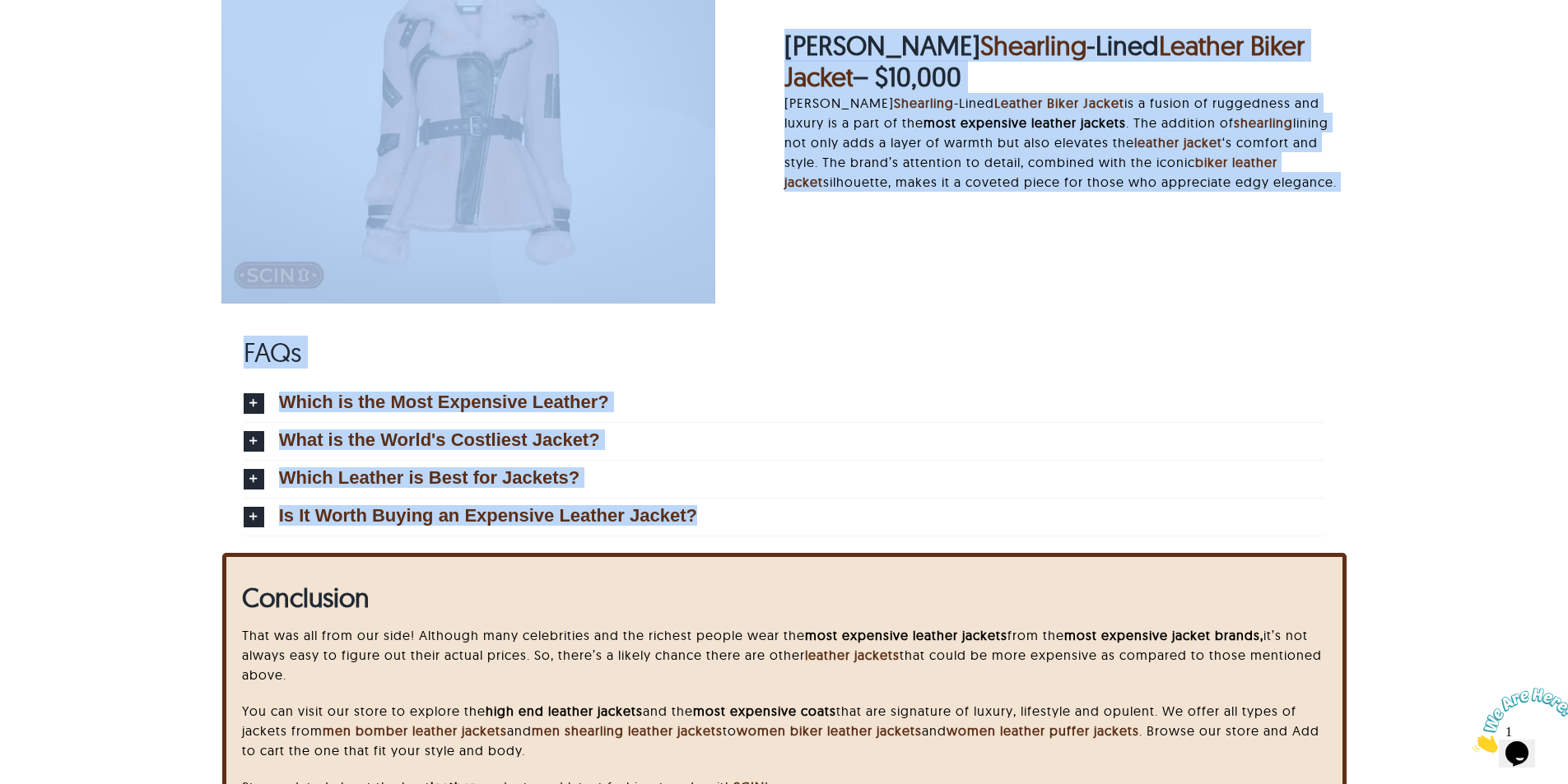
scroll to position [6146, 0]
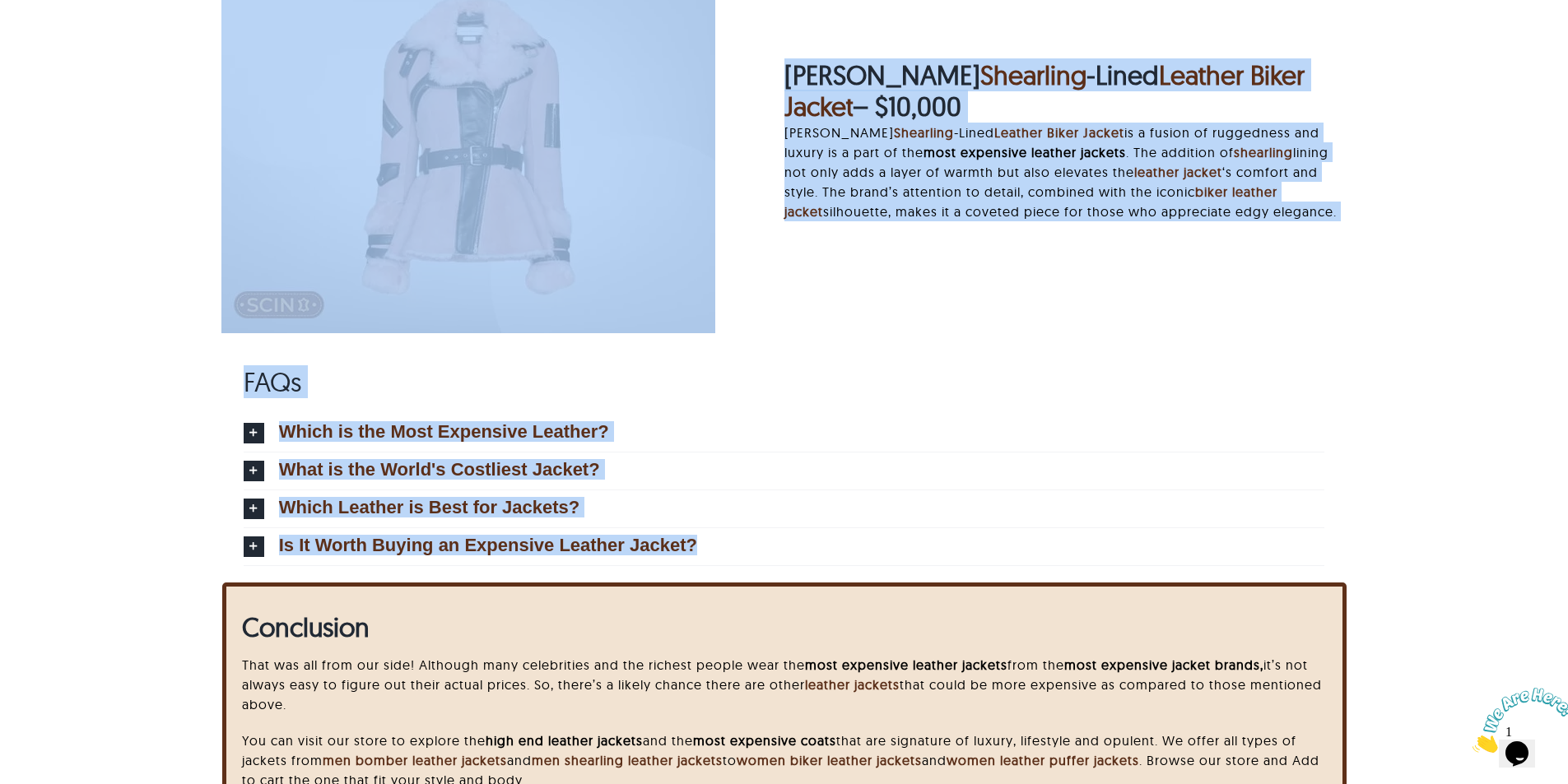
drag, startPoint x: 210, startPoint y: 198, endPoint x: 958, endPoint y: 252, distance: 749.9
click at [478, 433] on span "Which is the Most Expensive Leather?" at bounding box center [444, 432] width 330 height 18
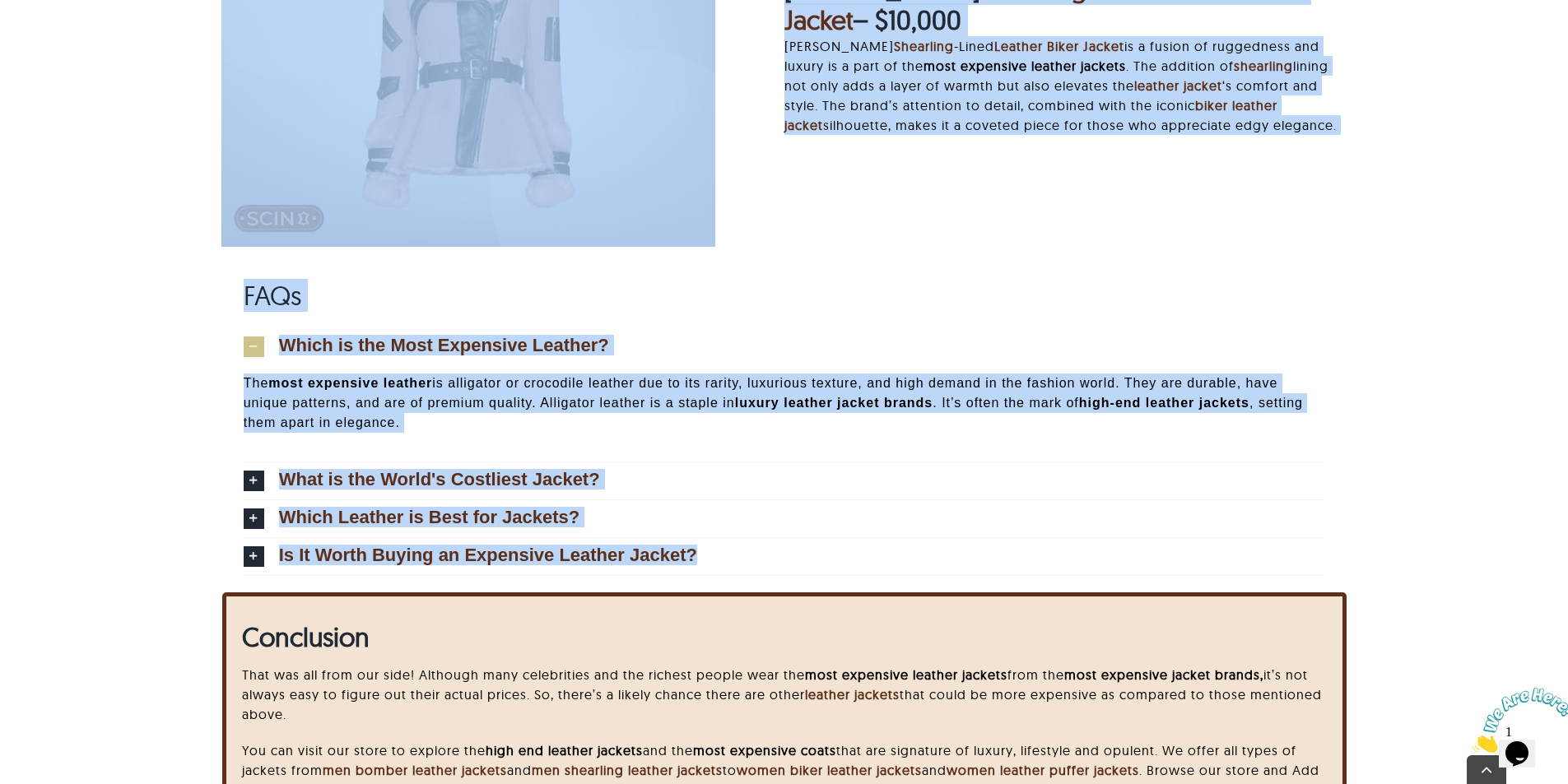
scroll to position [6243, 0]
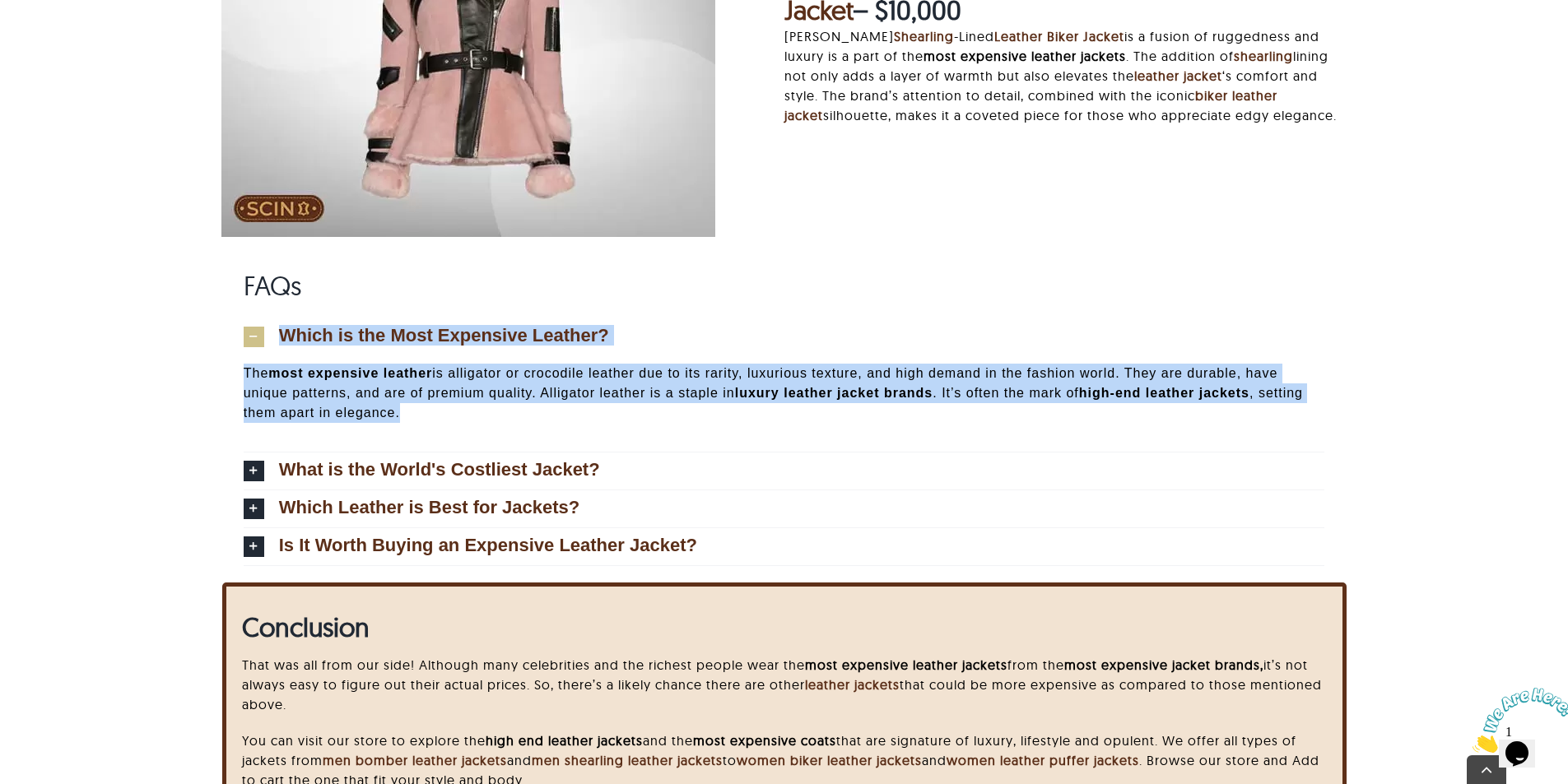
drag, startPoint x: 182, startPoint y: 316, endPoint x: 1101, endPoint y: 409, distance: 923.7
click at [1101, 409] on div "FAQs Which is the Most Expensive Leather? The most expensive leather is alligat…" at bounding box center [784, 425] width 1395 height 312
click at [518, 474] on span "What is the World's Costliest Jacket?" at bounding box center [439, 470] width 321 height 18
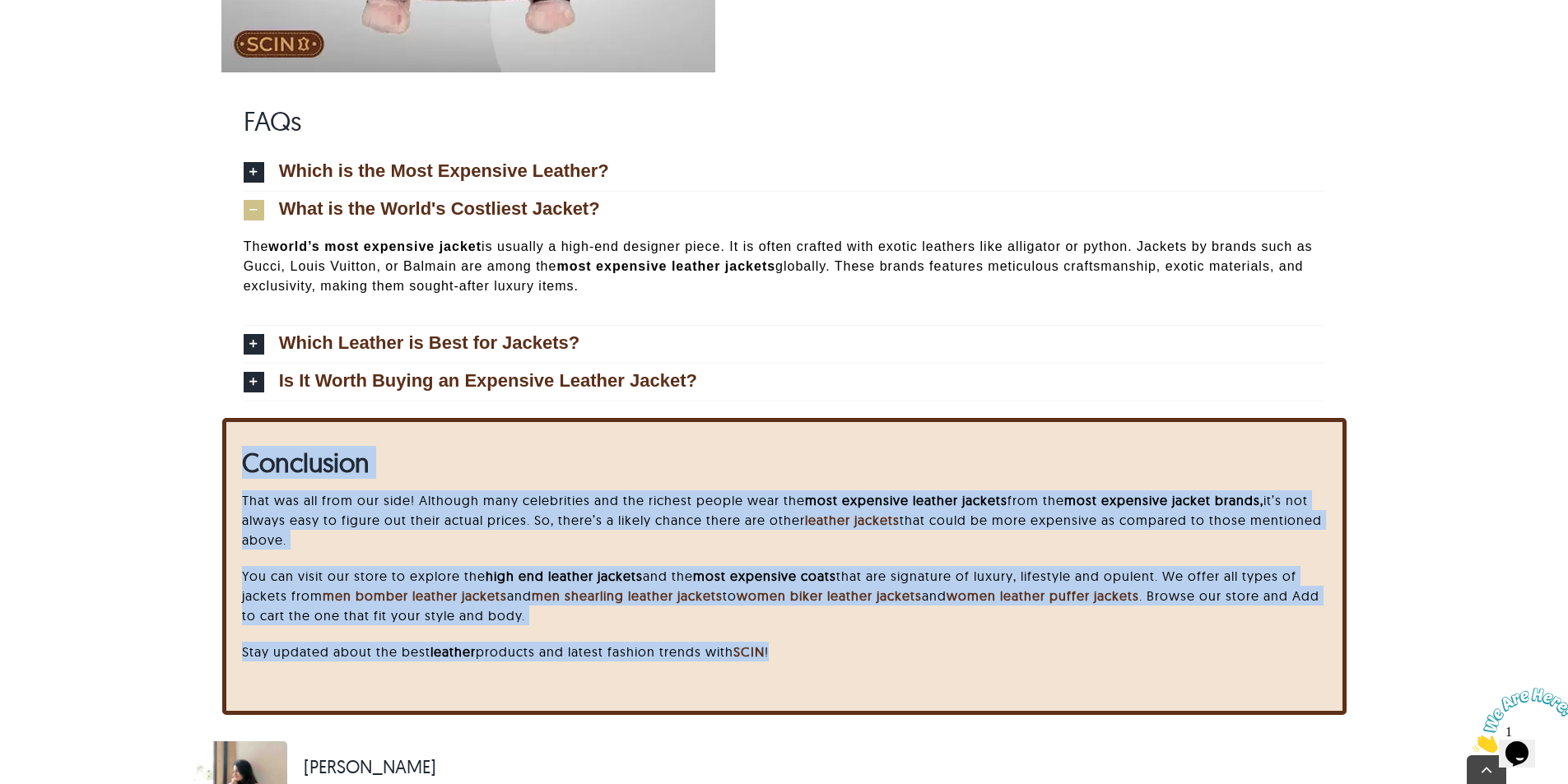
drag, startPoint x: 244, startPoint y: 451, endPoint x: 955, endPoint y: 695, distance: 751.7
click at [955, 695] on div "Conclusion That was all from our side! Although many celebrities and the riches…" at bounding box center [784, 566] width 1124 height 297
